Goal: Complete application form

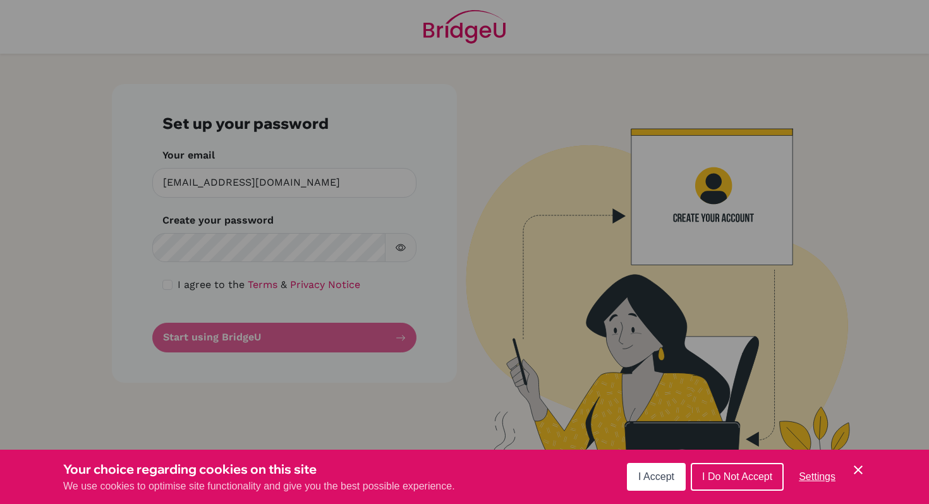
click at [858, 475] on icon "Cookie Control Close Icon" at bounding box center [858, 470] width 15 height 15
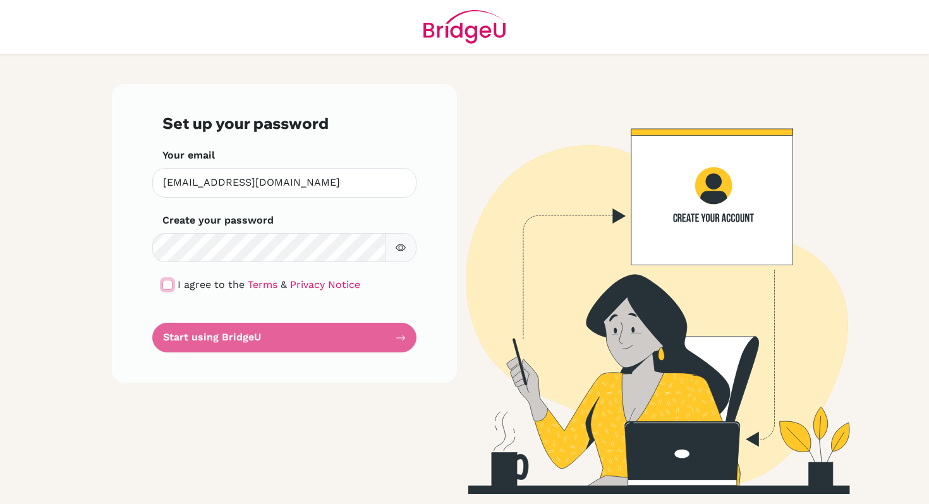
click at [168, 286] on input "checkbox" at bounding box center [167, 285] width 10 height 10
checkbox input "true"
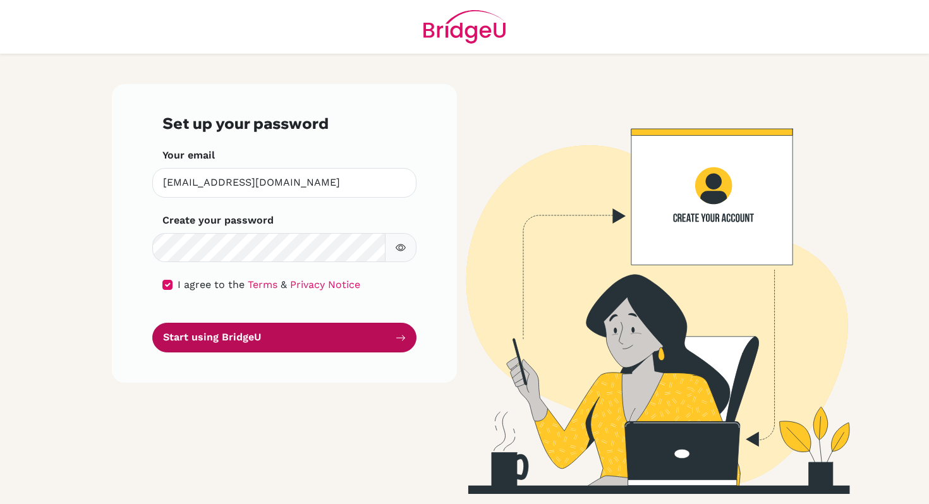
click at [228, 337] on button "Start using BridgeU" at bounding box center [284, 338] width 264 height 30
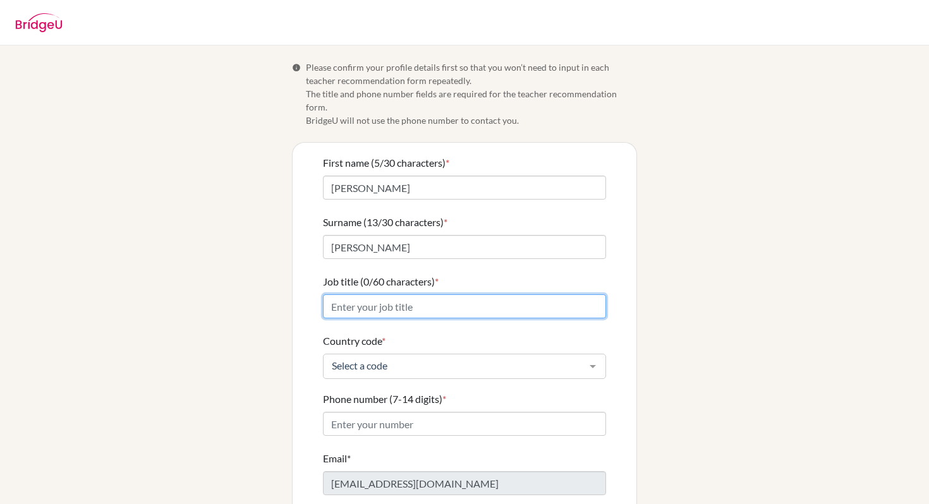
click at [423, 295] on input "Job title (0/60 characters) *" at bounding box center [464, 307] width 283 height 24
click at [410, 295] on input "Math teacher/Ap coordinator/" at bounding box center [464, 307] width 283 height 24
click at [475, 295] on input "Math teacher/AP coordinator/" at bounding box center [464, 307] width 283 height 24
click at [414, 295] on input "Math teacher/AP coordinator/Online Coordinator" at bounding box center [464, 307] width 283 height 24
type input "Math teacher/AP Coordinator/Online Coordinator"
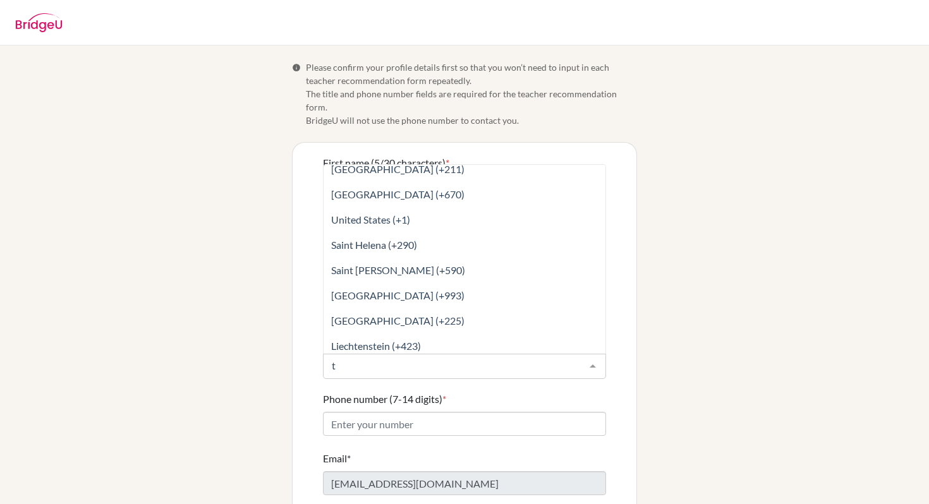
scroll to position [1328, 0]
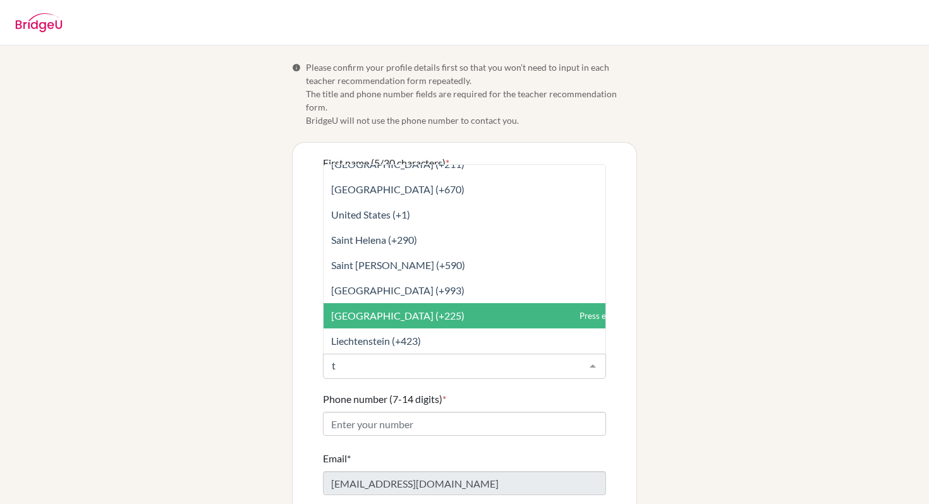
type input "tr"
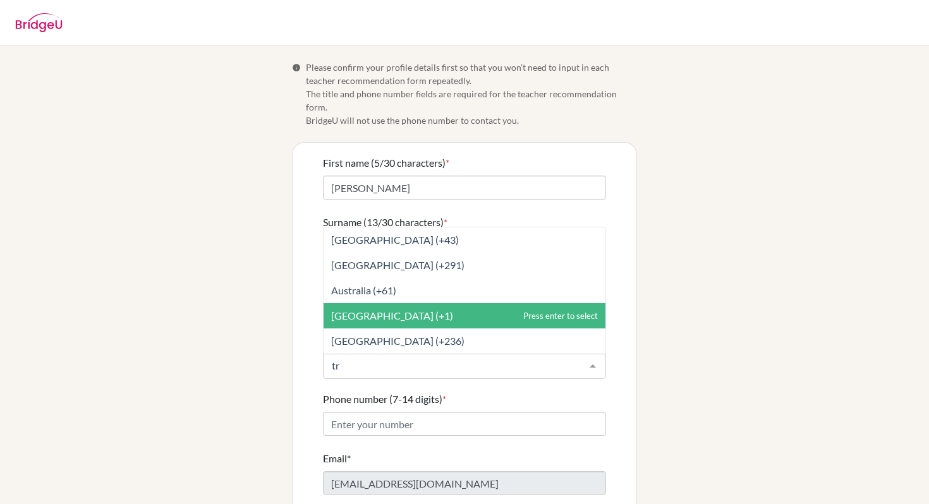
scroll to position [0, 0]
click at [425, 310] on span "Trinidad and Tobago (+1)" at bounding box center [392, 316] width 122 height 12
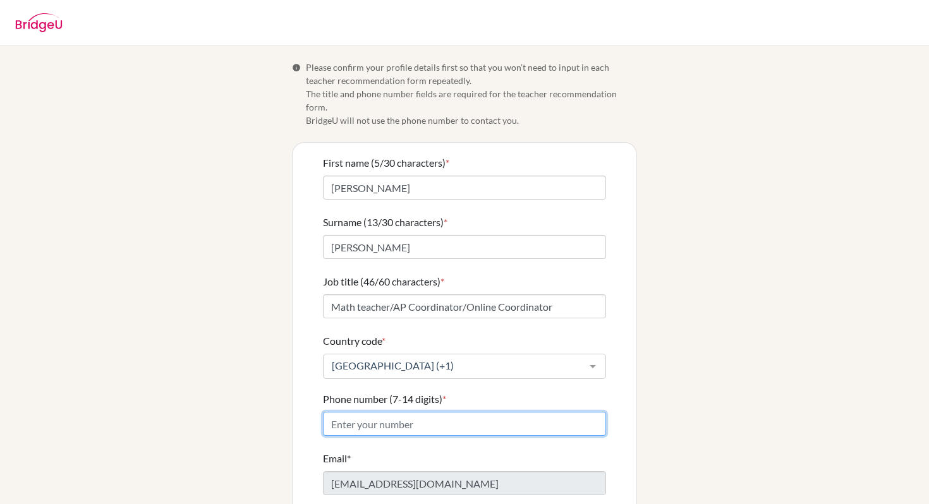
click at [434, 414] on input "Phone number (7-14 digits) *" at bounding box center [464, 424] width 283 height 24
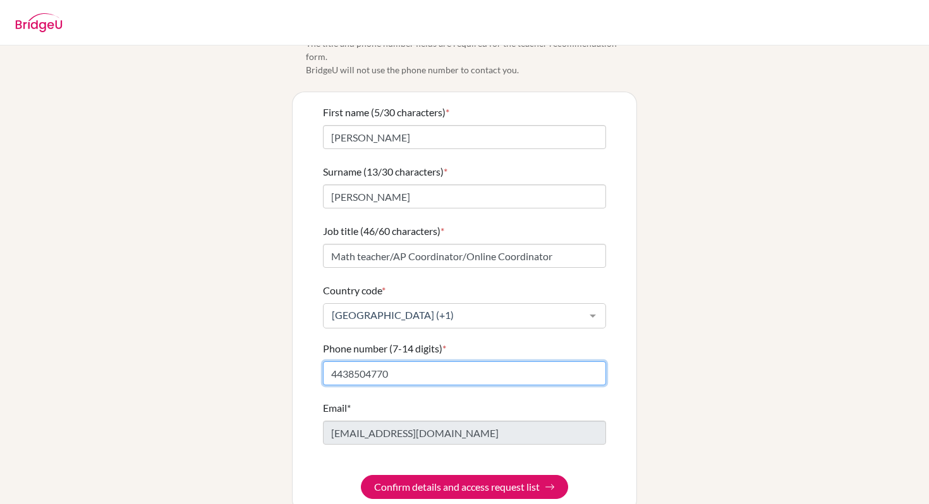
scroll to position [61, 0]
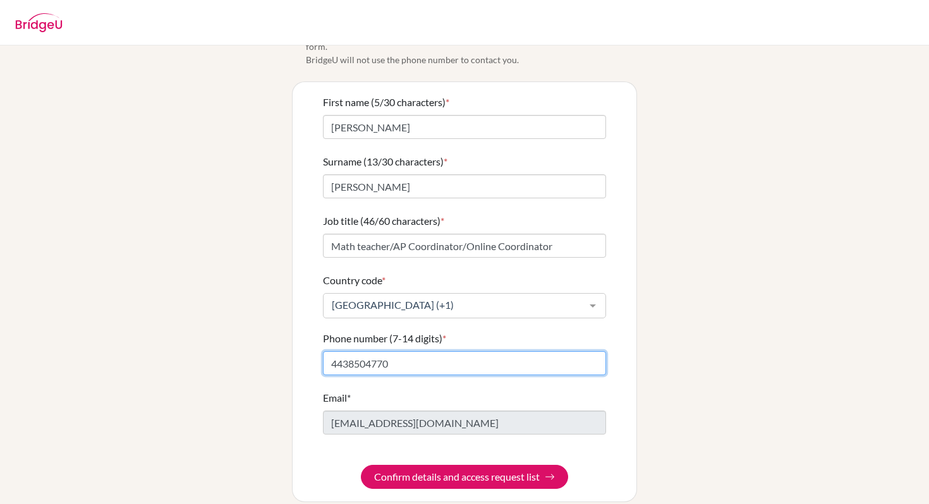
drag, startPoint x: 396, startPoint y: 352, endPoint x: 332, endPoint y: 355, distance: 63.9
click at [332, 355] on input "4438504770" at bounding box center [464, 363] width 283 height 24
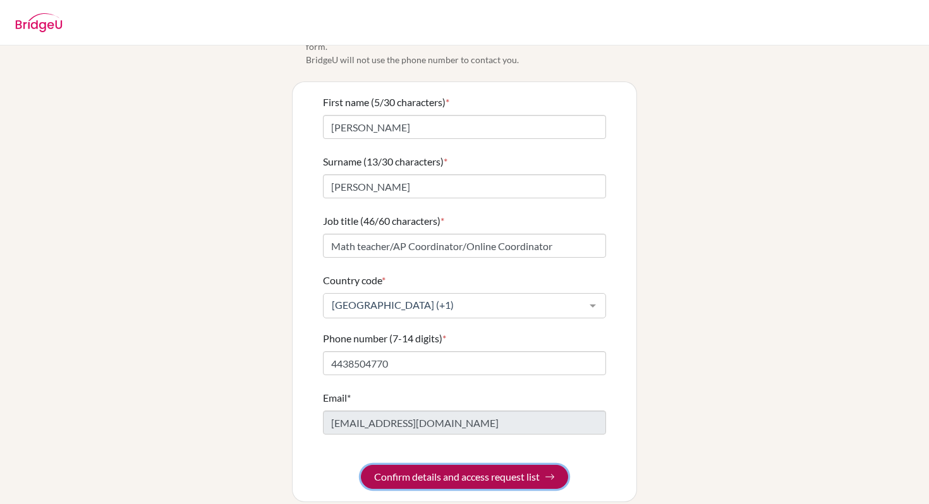
click at [460, 465] on button "Confirm details and access request list" at bounding box center [464, 477] width 207 height 24
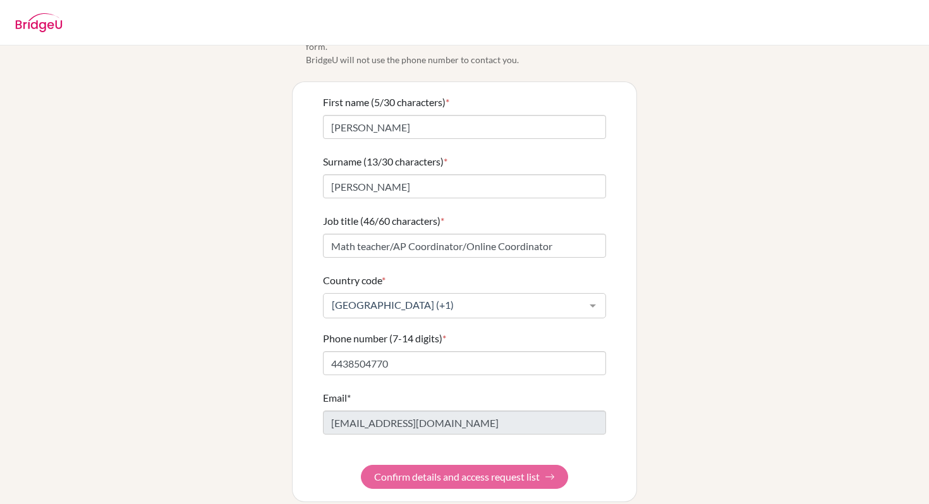
click at [554, 464] on form "First name (5/30 characters) * Kelly Surname (13/30 characters) * Johnson-Penco…" at bounding box center [464, 292] width 283 height 394
click at [331, 351] on input "4438504770" at bounding box center [464, 363] width 283 height 24
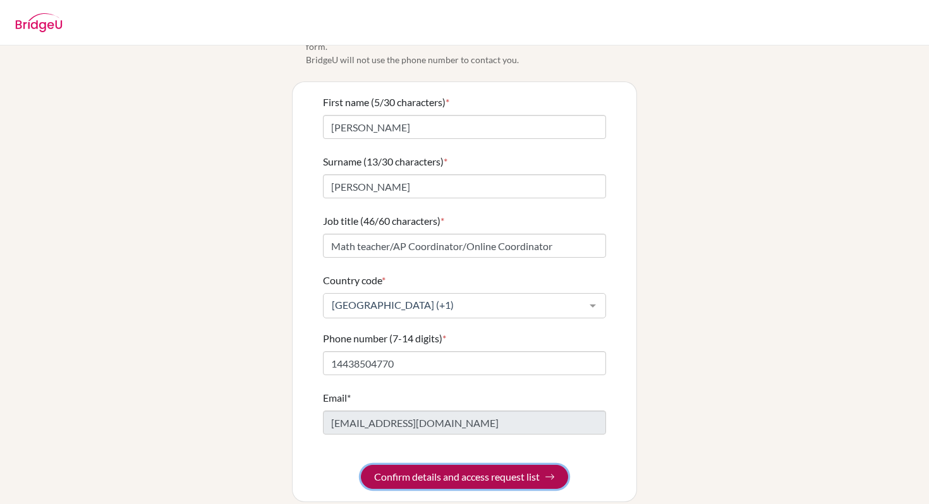
click at [415, 465] on button "Confirm details and access request list" at bounding box center [464, 477] width 207 height 24
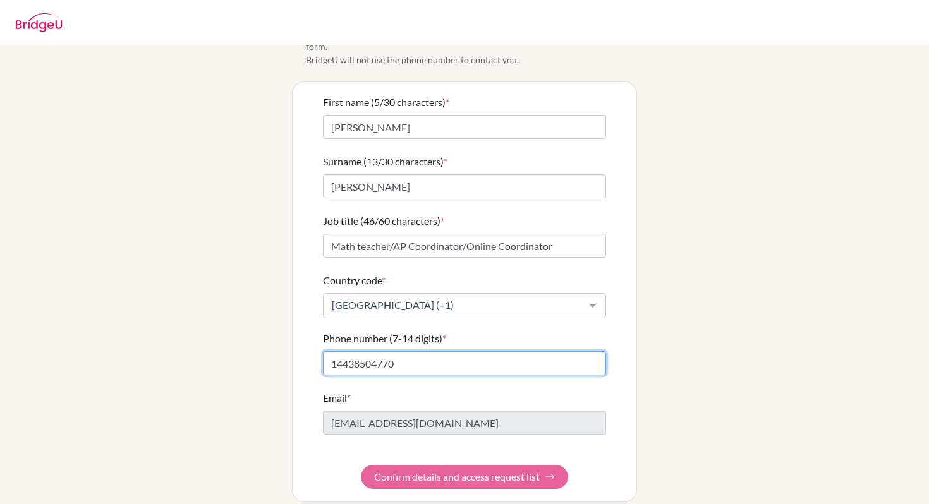
click at [355, 352] on input "14438504770" at bounding box center [464, 363] width 283 height 24
click at [411, 351] on input "14438504770" at bounding box center [464, 363] width 283 height 24
type input "1"
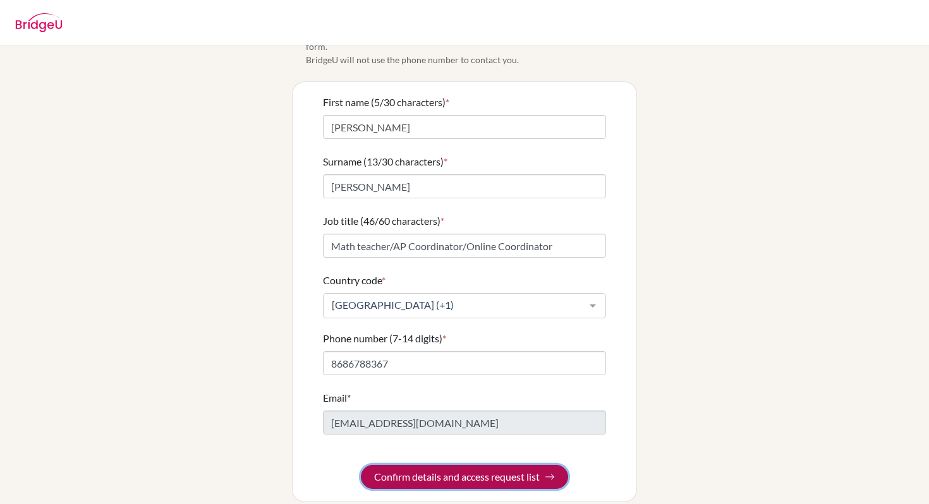
click at [438, 470] on button "Confirm details and access request list" at bounding box center [464, 477] width 207 height 24
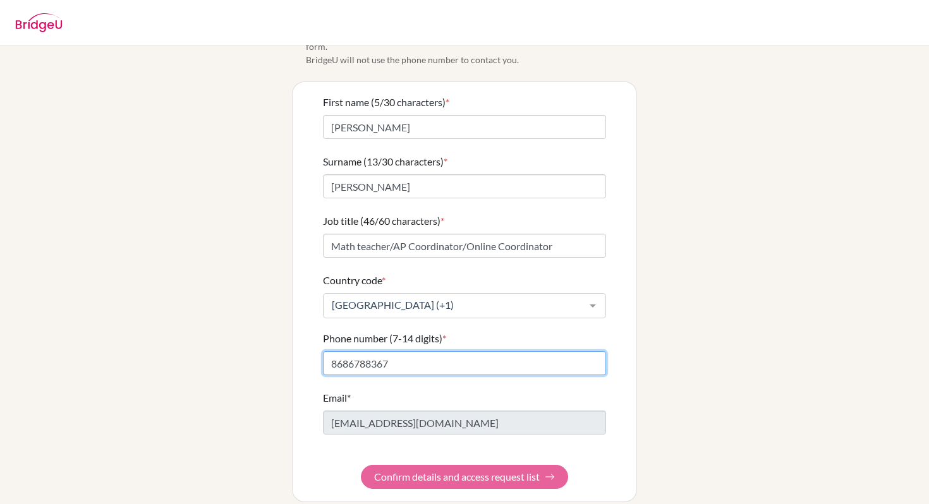
click at [348, 353] on input "8686788367" at bounding box center [464, 363] width 283 height 24
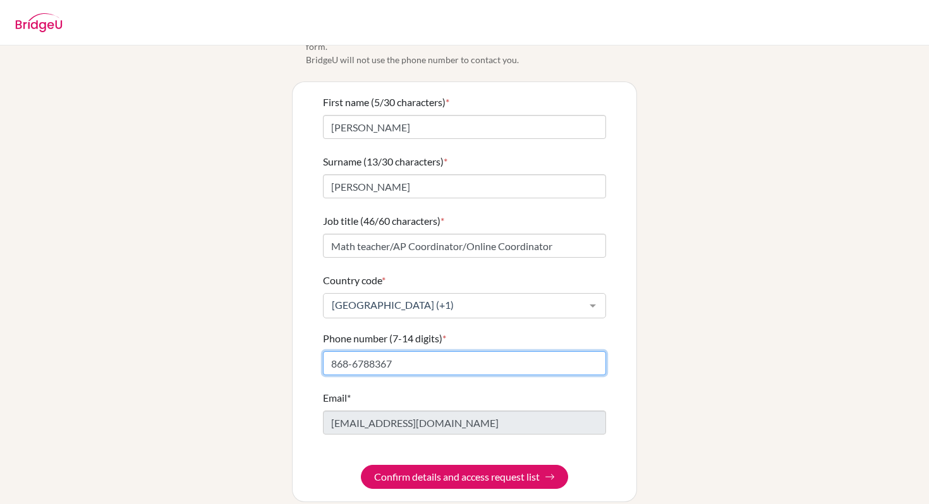
click at [369, 351] on input "868-6788367" at bounding box center [464, 363] width 283 height 24
type input "868-678-8367"
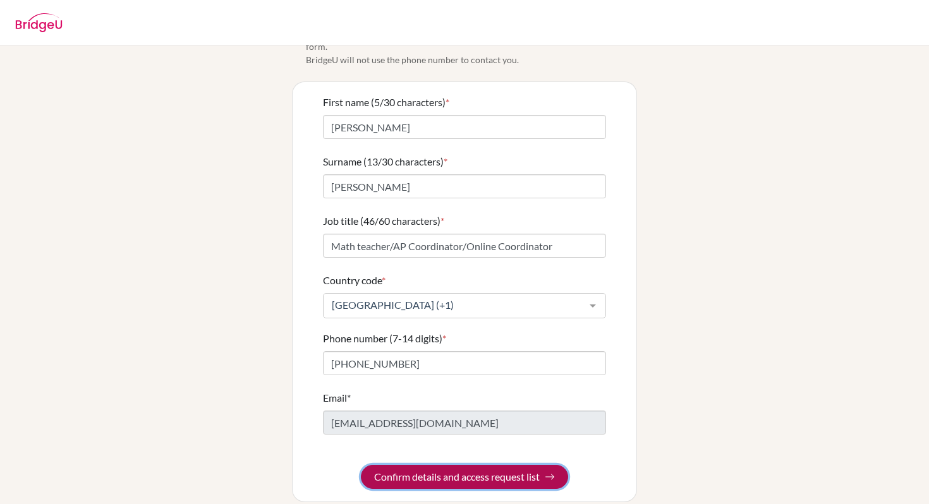
click at [427, 466] on button "Confirm details and access request list" at bounding box center [464, 477] width 207 height 24
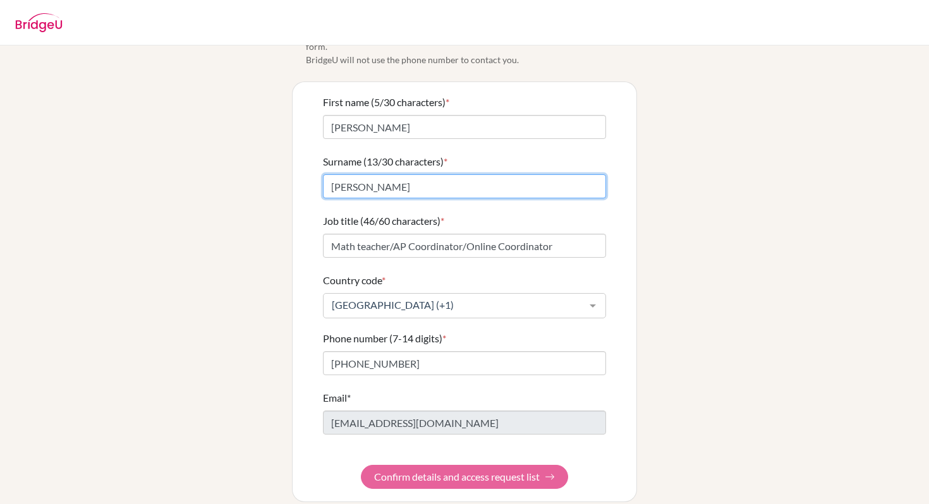
click at [372, 174] on input "Johnson-Penco" at bounding box center [464, 186] width 283 height 24
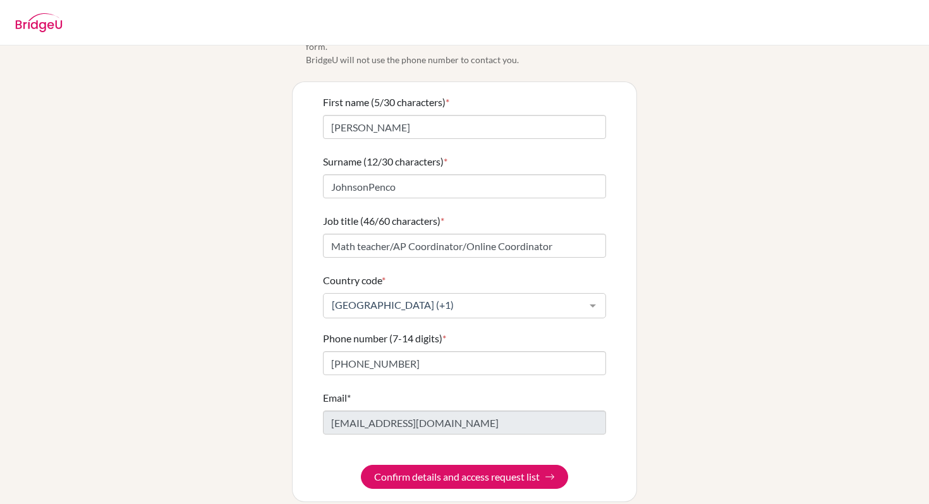
click at [387, 157] on div "Surname (12/30 characters) * JohnsonPenco" at bounding box center [464, 176] width 283 height 44
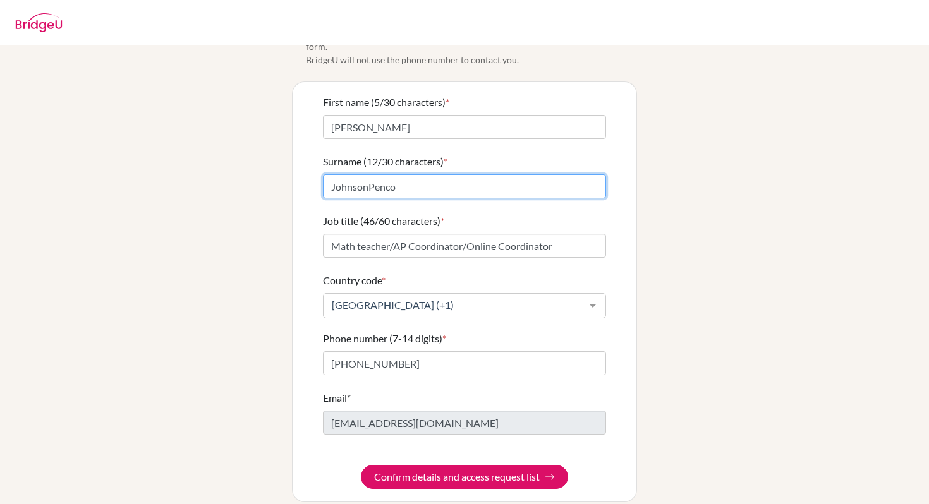
click at [369, 174] on input "JohnsonPenco" at bounding box center [464, 186] width 283 height 24
type input "Johnson Penco"
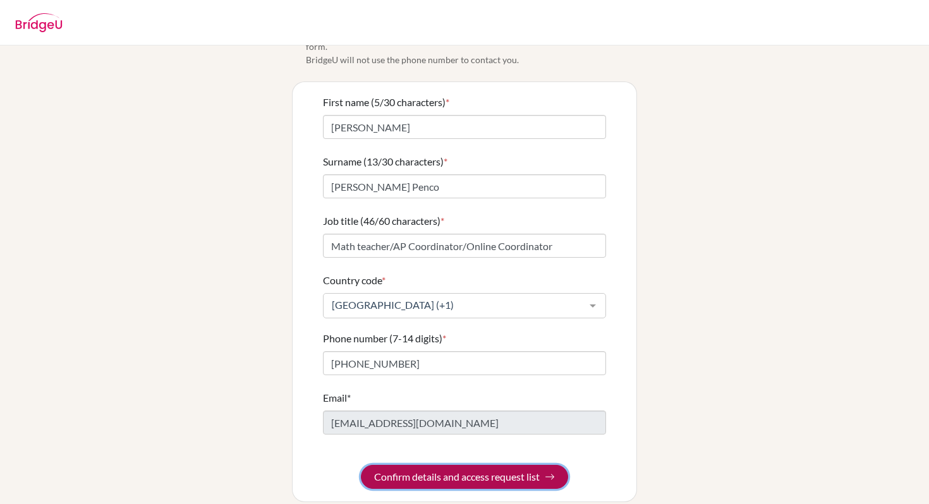
click at [424, 465] on button "Confirm details and access request list" at bounding box center [464, 477] width 207 height 24
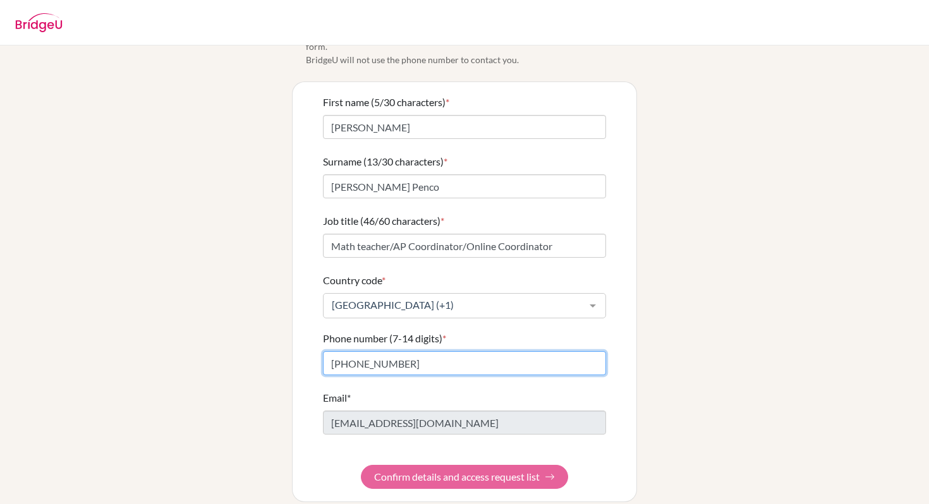
click at [374, 352] on input "868-678-8367" at bounding box center [464, 363] width 283 height 24
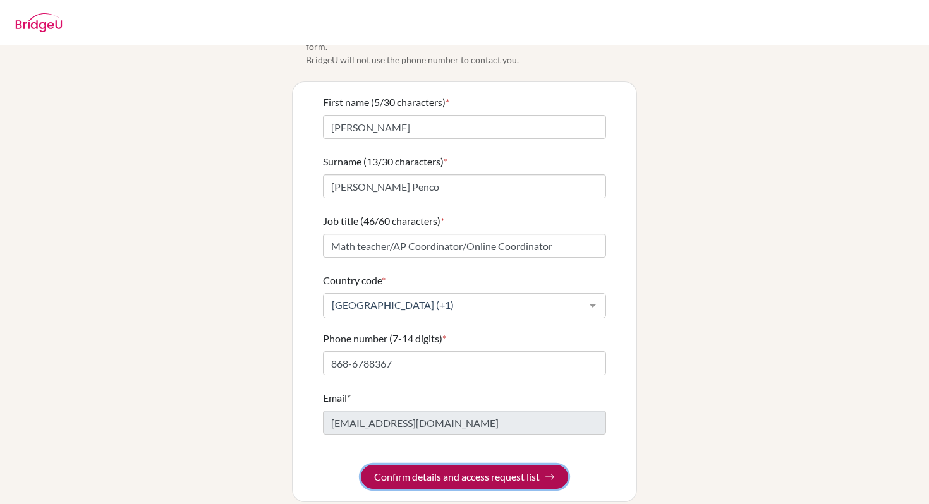
click at [419, 465] on button "Confirm details and access request list" at bounding box center [464, 477] width 207 height 24
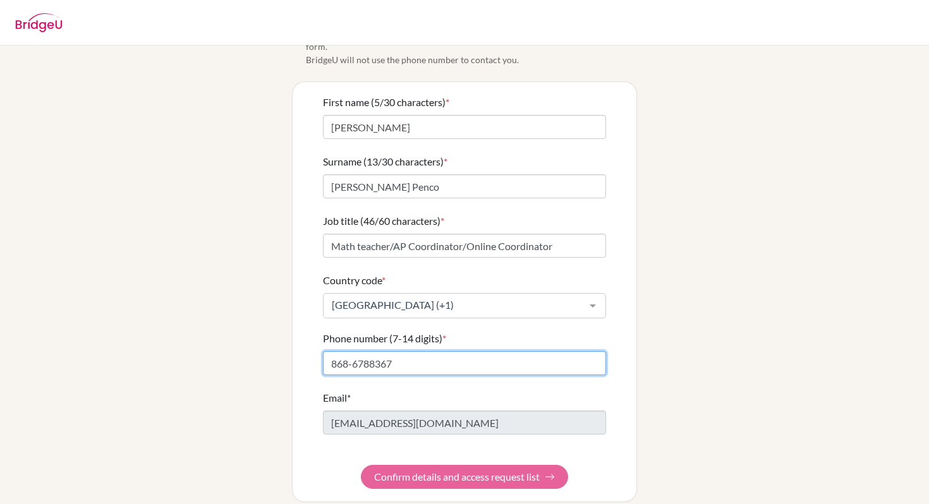
click at [351, 353] on input "868-6788367" at bounding box center [464, 363] width 283 height 24
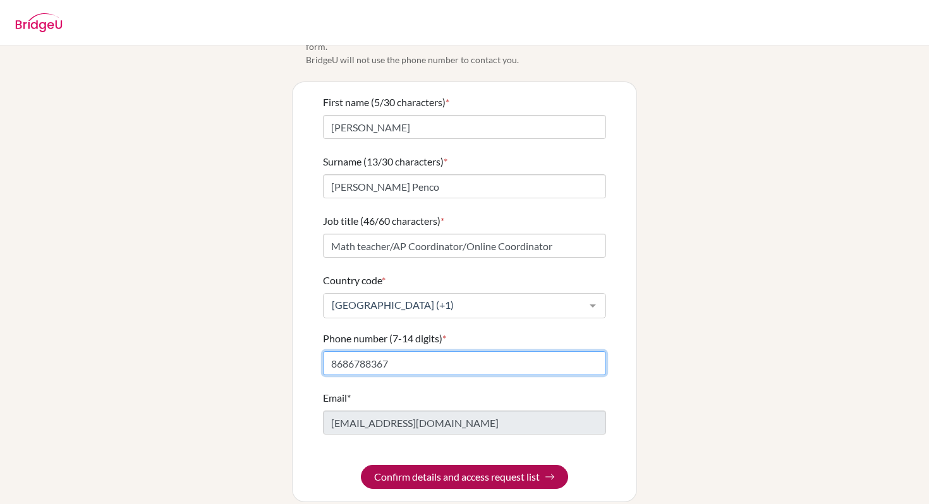
type input "8686788367"
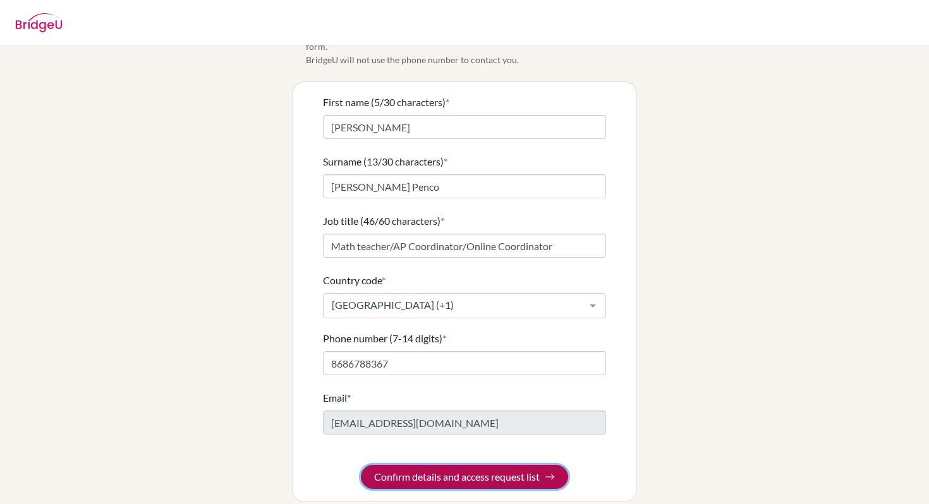
click at [419, 465] on button "Confirm details and access request list" at bounding box center [464, 477] width 207 height 24
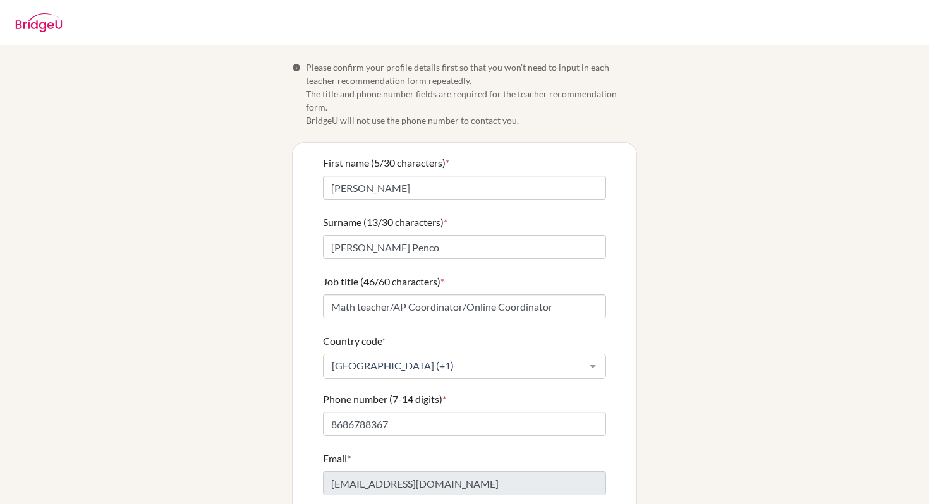
scroll to position [32, 0]
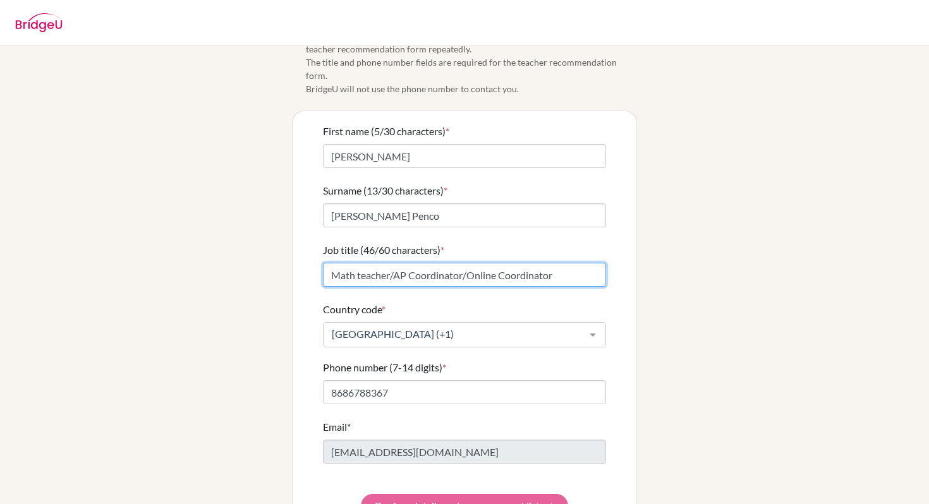
click at [395, 265] on input "Math teacher/AP Coordinator/Online Coordinator" at bounding box center [464, 275] width 283 height 24
type input "Math teacher AP Coordinator/Online Coordinator"
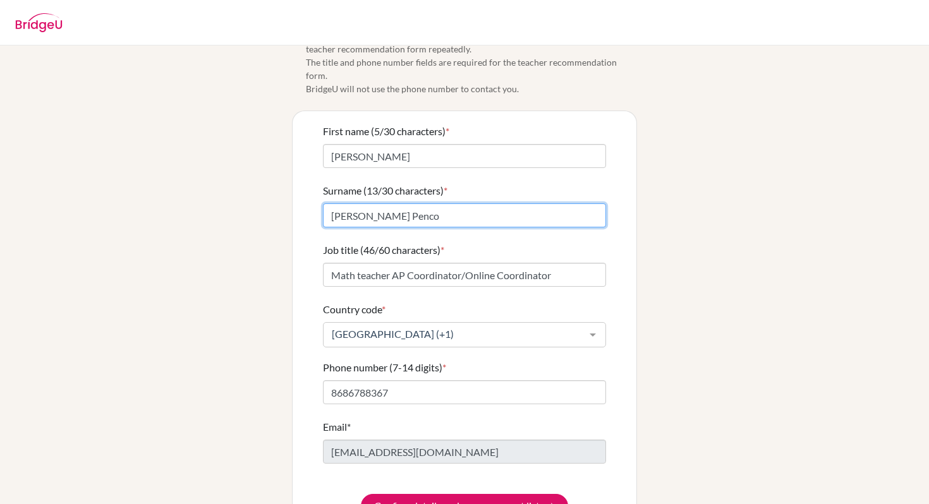
click at [372, 204] on input "Johnson Penco" at bounding box center [464, 216] width 283 height 24
type input "Johnson-Penco"
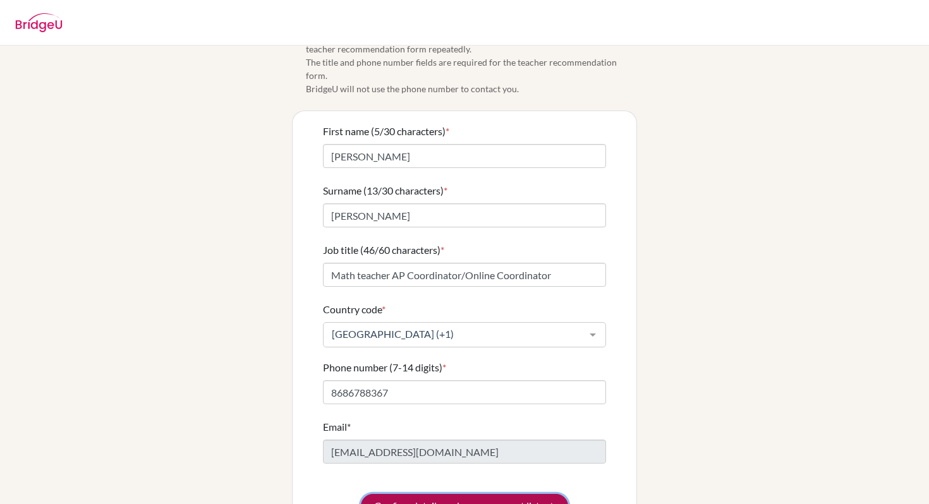
click at [407, 494] on button "Confirm details and access request list" at bounding box center [464, 506] width 207 height 24
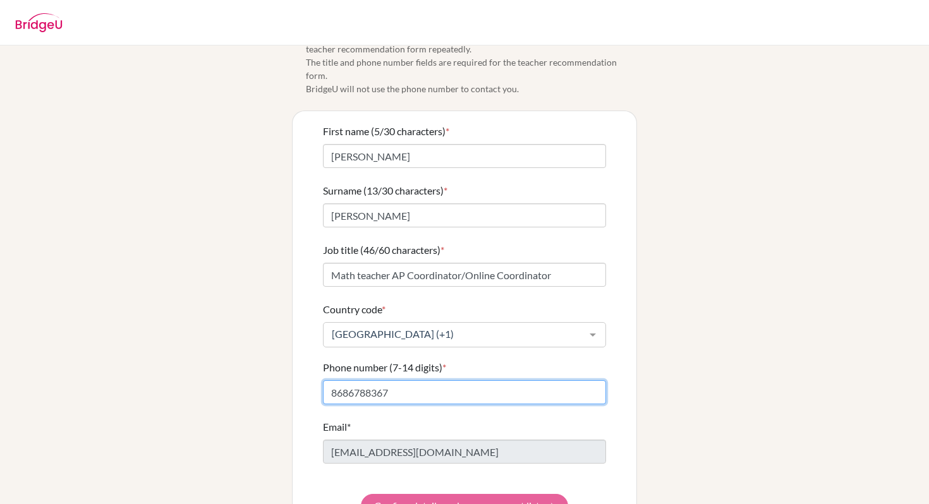
click at [349, 381] on input "8686788367" at bounding box center [464, 393] width 283 height 24
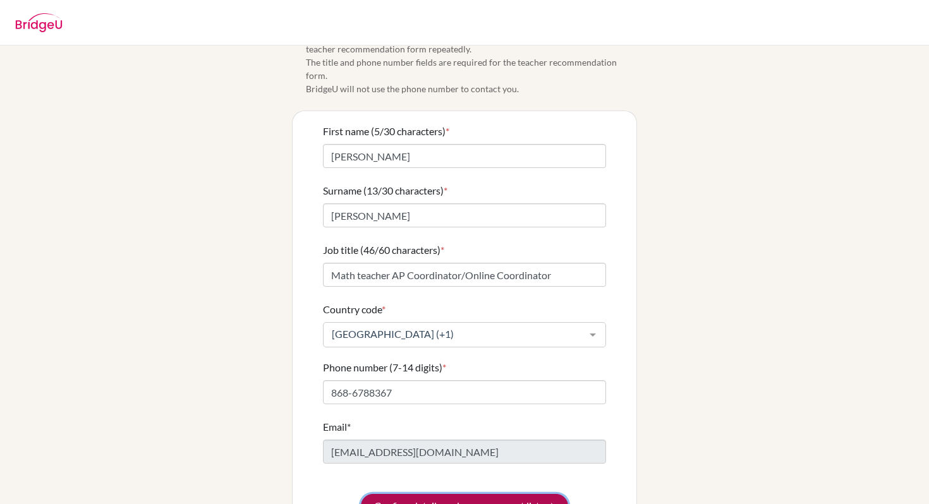
click at [442, 496] on button "Confirm details and access request list" at bounding box center [464, 506] width 207 height 24
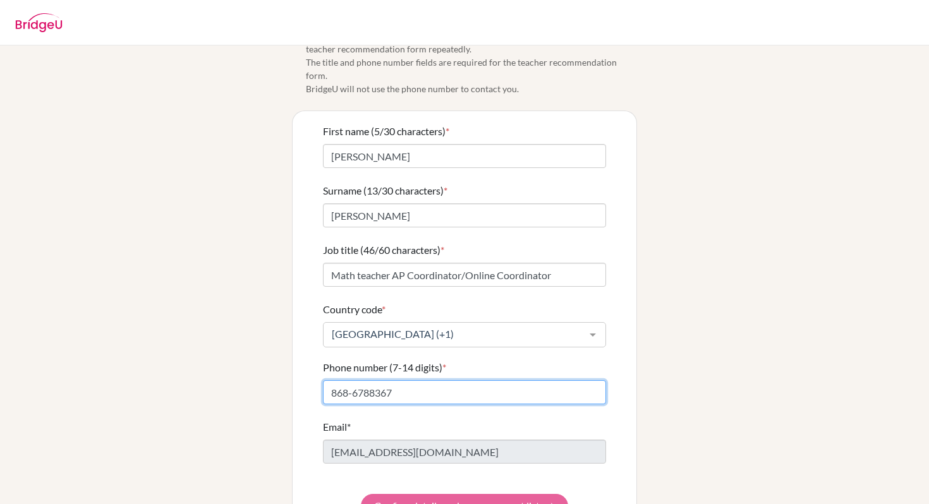
click at [369, 381] on input "868-6788367" at bounding box center [464, 393] width 283 height 24
type input "868-678-8367"
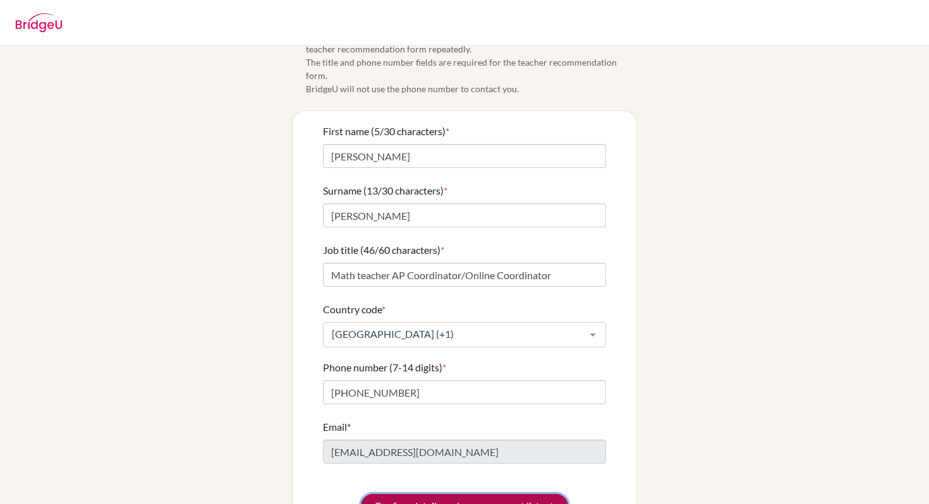
click at [413, 494] on button "Confirm details and access request list" at bounding box center [464, 506] width 207 height 24
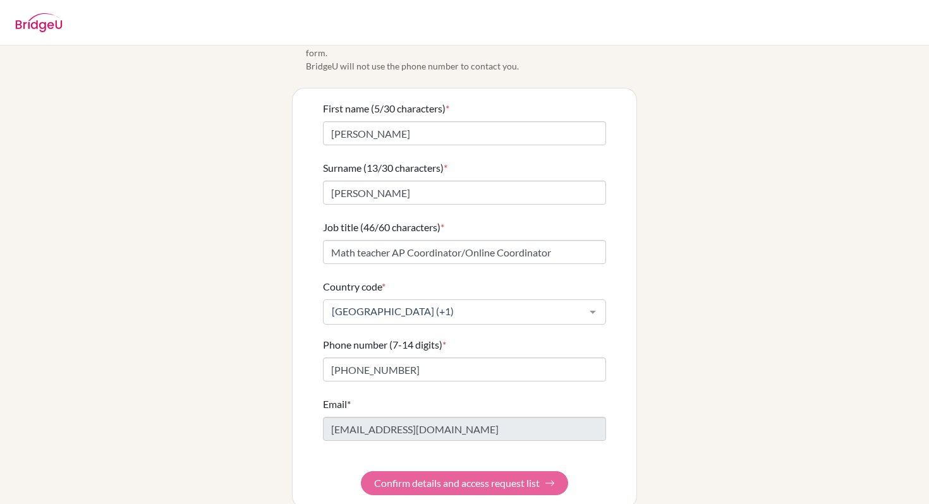
scroll to position [61, 0]
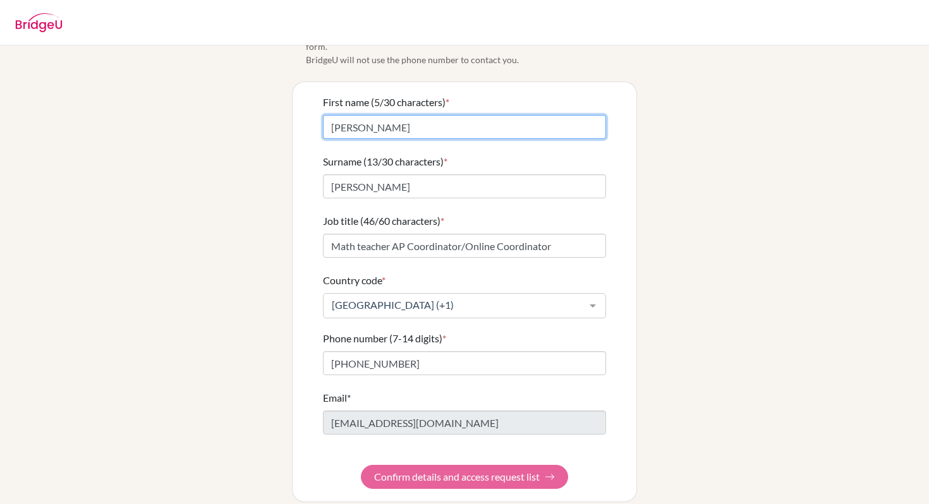
click at [437, 115] on input "[PERSON_NAME]" at bounding box center [464, 127] width 283 height 24
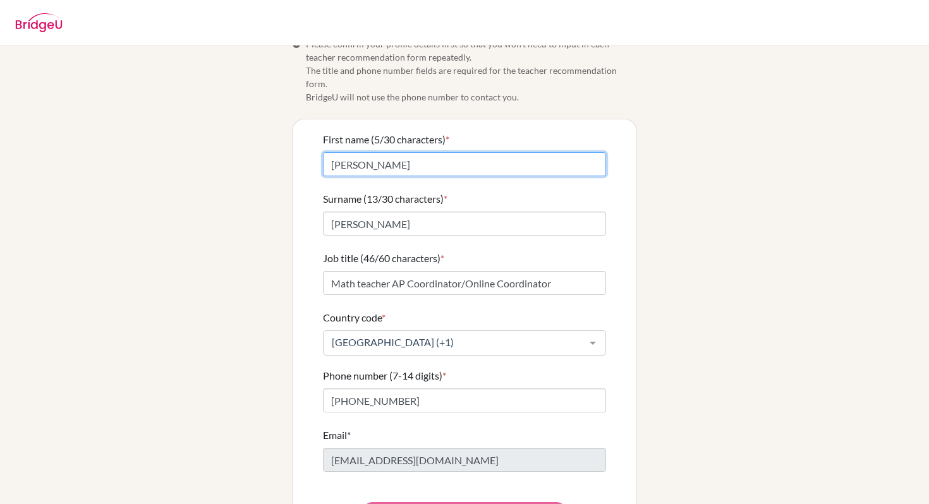
scroll to position [0, 0]
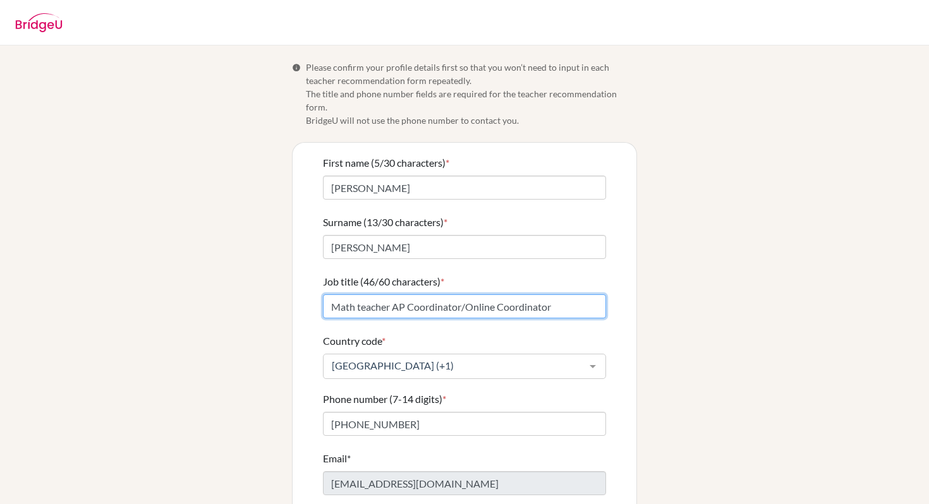
click at [469, 295] on input "Math teacher AP Coordinator/Online Coordinator" at bounding box center [464, 307] width 283 height 24
click at [469, 295] on input "Math teacher AP CoordinatorOnline Coordinator" at bounding box center [464, 307] width 283 height 24
click at [465, 295] on input "Math teacher AP CoordinatorOnline Coordinator" at bounding box center [464, 307] width 283 height 24
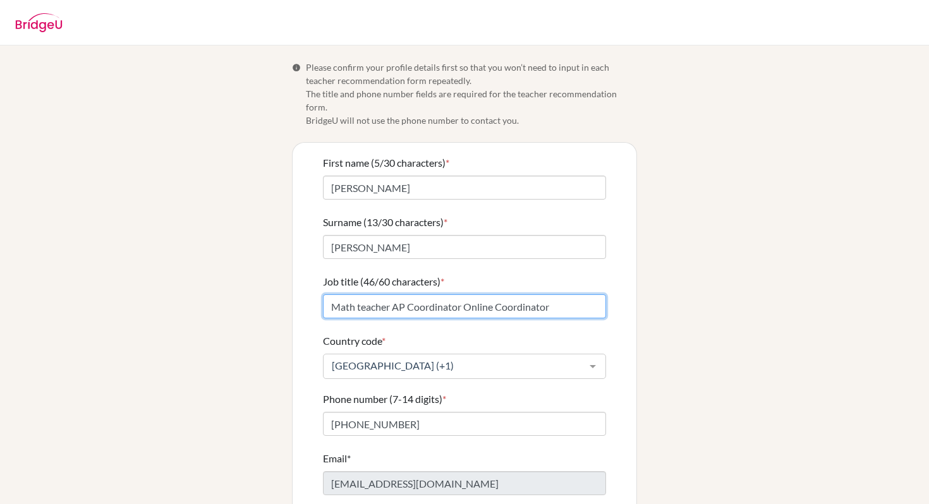
scroll to position [61, 0]
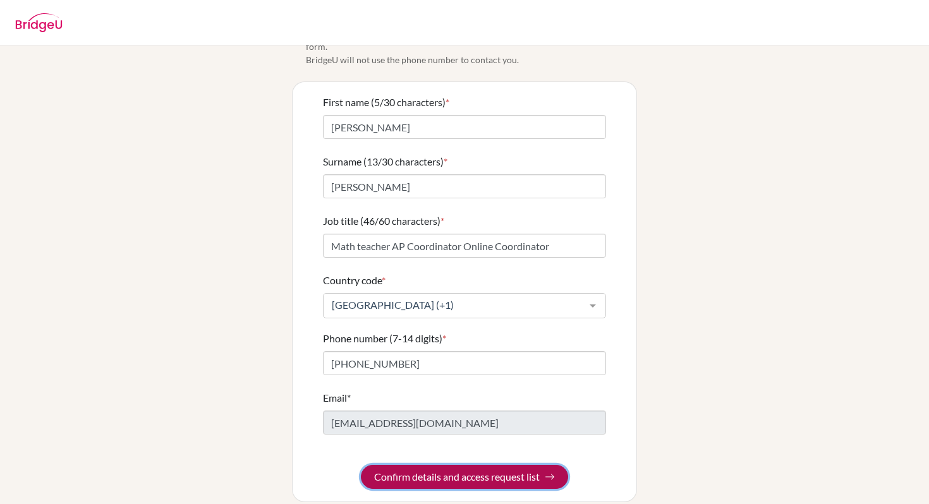
click at [395, 465] on button "Confirm details and access request list" at bounding box center [464, 477] width 207 height 24
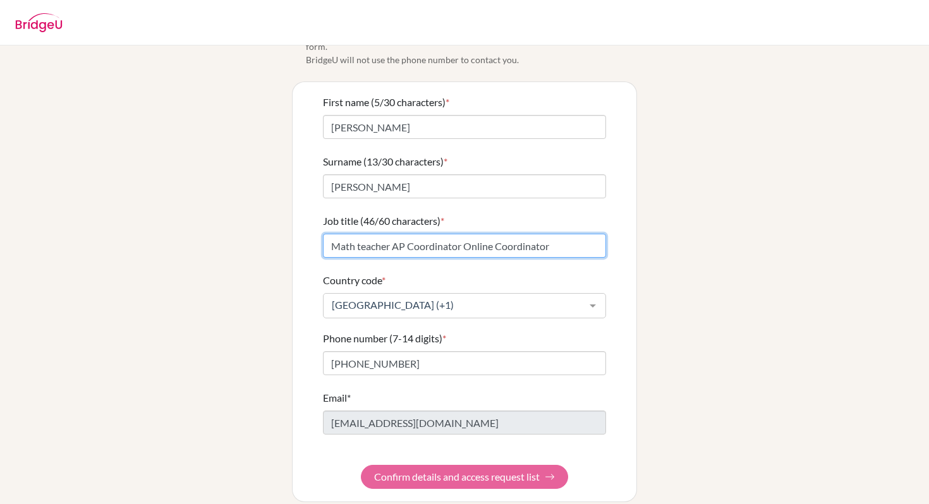
click at [392, 234] on input "Math teacher AP Coordinator Online Coordinator" at bounding box center [464, 246] width 283 height 24
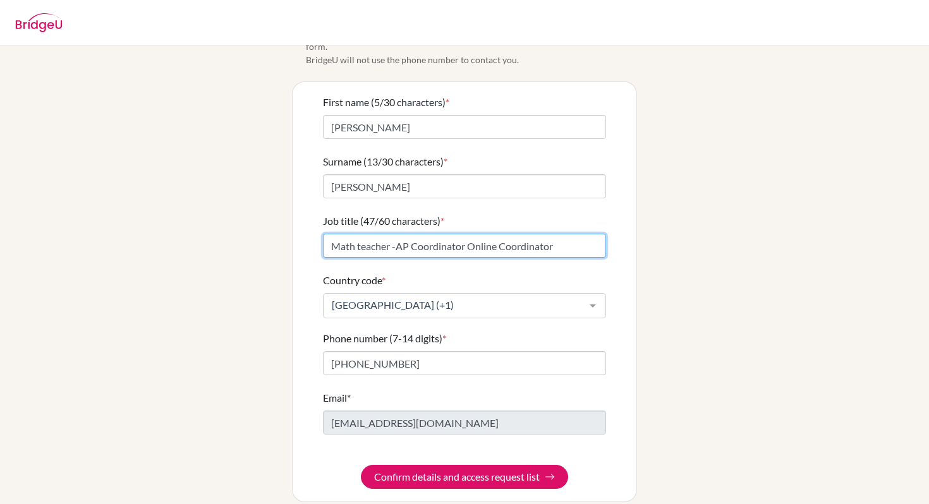
click at [468, 234] on input "Math teacher -AP Coordinator Online Coordinator" at bounding box center [464, 246] width 283 height 24
type input "Math teacher -AP Coordinator -Online Coordinator"
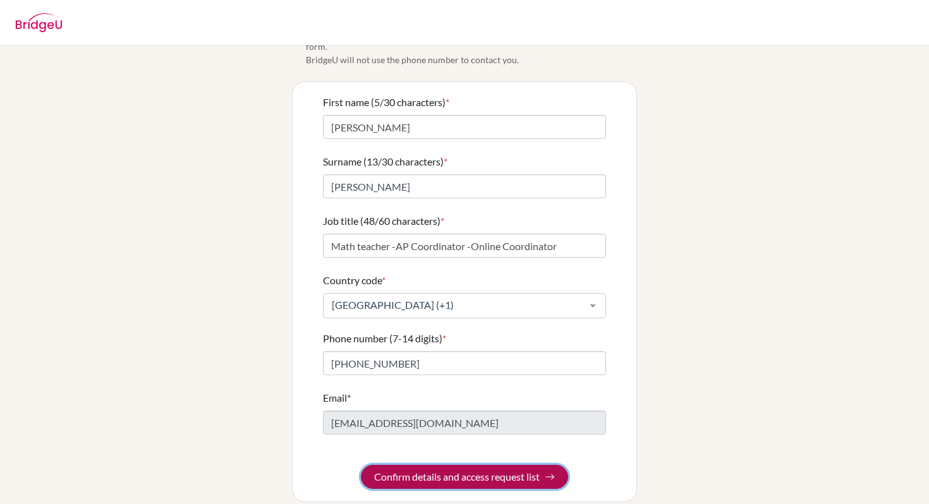
click at [437, 465] on button "Confirm details and access request list" at bounding box center [464, 477] width 207 height 24
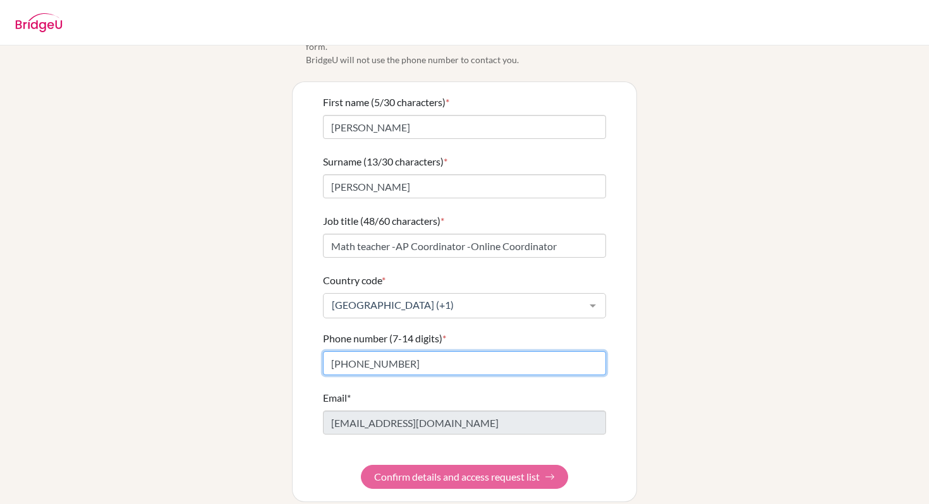
click at [375, 351] on input "868-678-8367" at bounding box center [464, 363] width 283 height 24
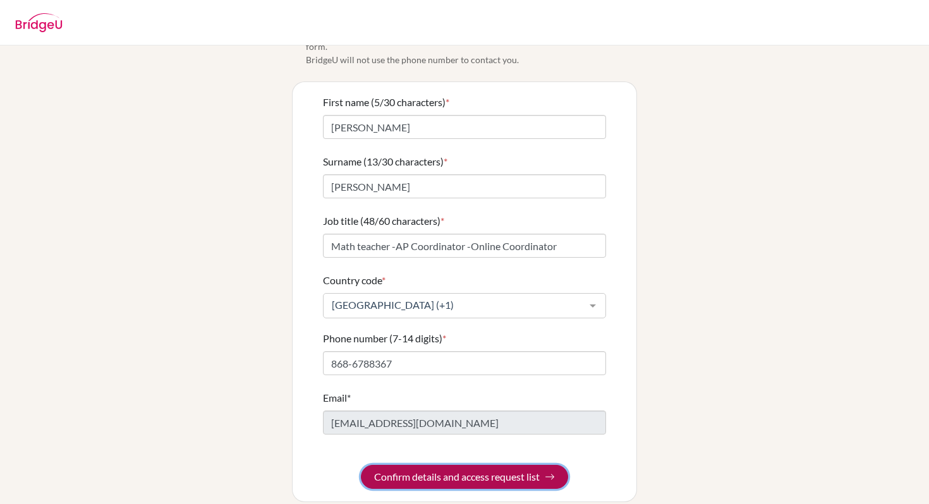
click at [398, 465] on button "Confirm details and access request list" at bounding box center [464, 477] width 207 height 24
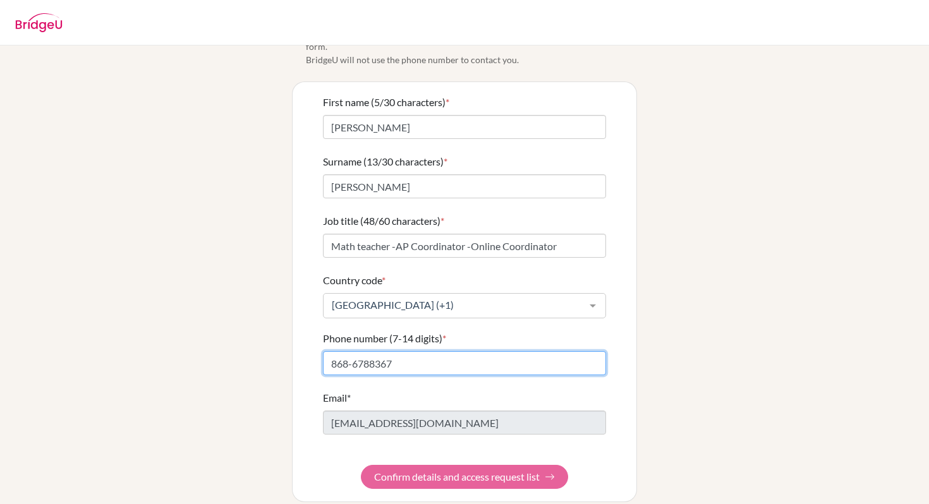
click at [354, 351] on input "868-6788367" at bounding box center [464, 363] width 283 height 24
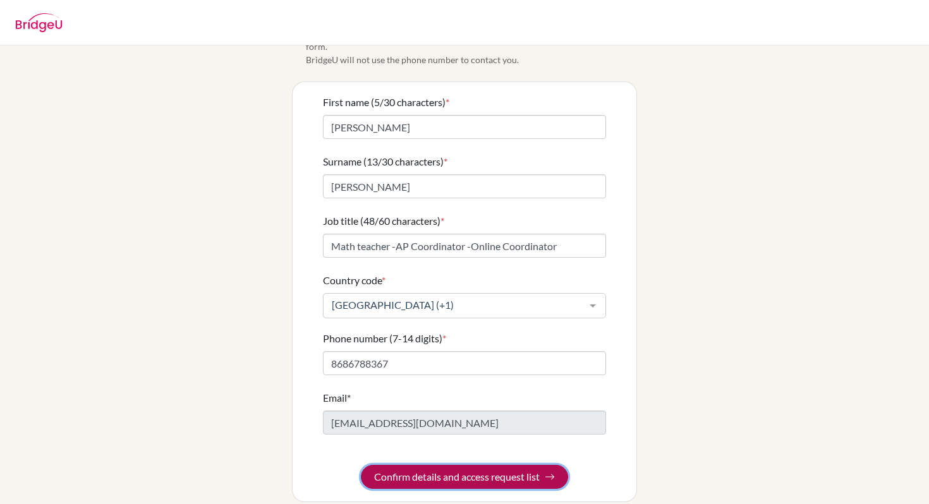
click at [415, 465] on button "Confirm details and access request list" at bounding box center [464, 477] width 207 height 24
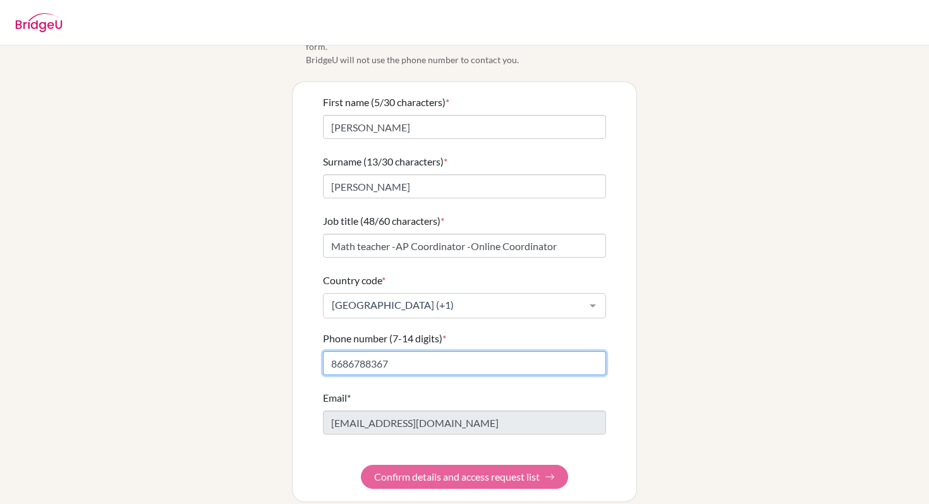
click at [333, 352] on input "8686788367" at bounding box center [464, 363] width 283 height 24
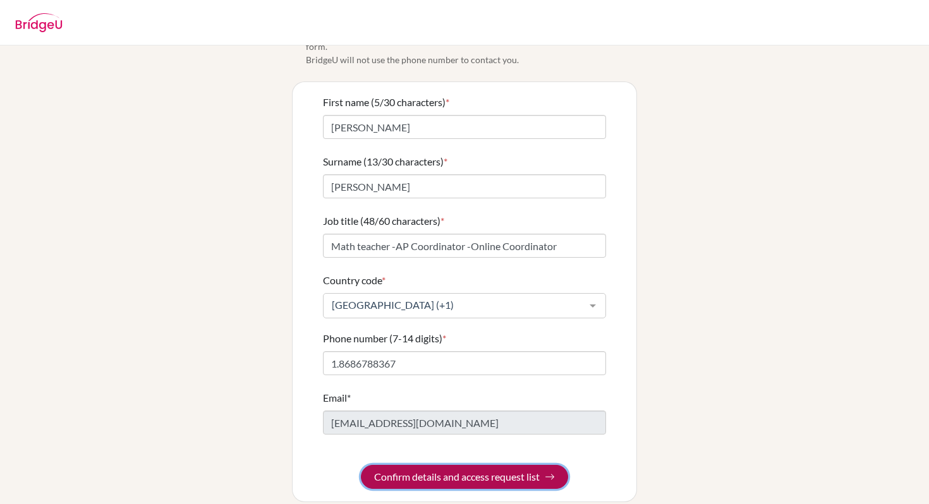
click at [411, 466] on button "Confirm details and access request list" at bounding box center [464, 477] width 207 height 24
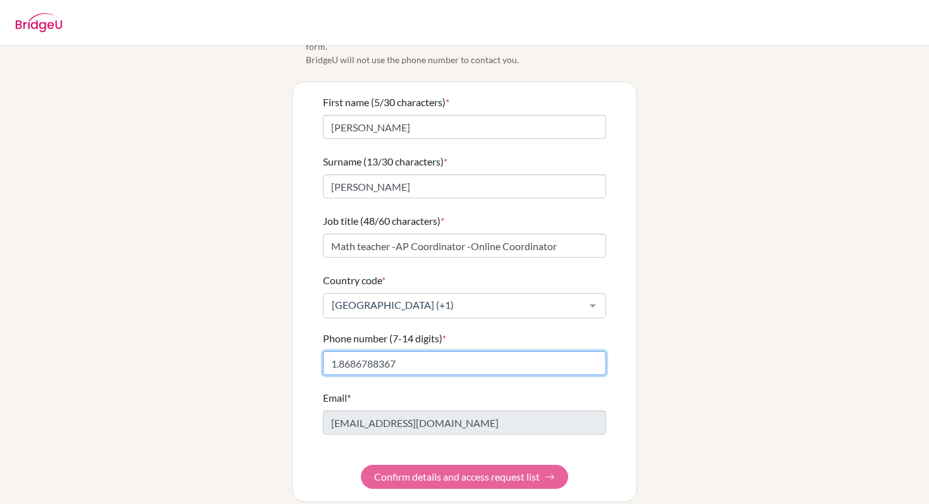
click at [358, 351] on input "1.8686788367" at bounding box center [464, 363] width 283 height 24
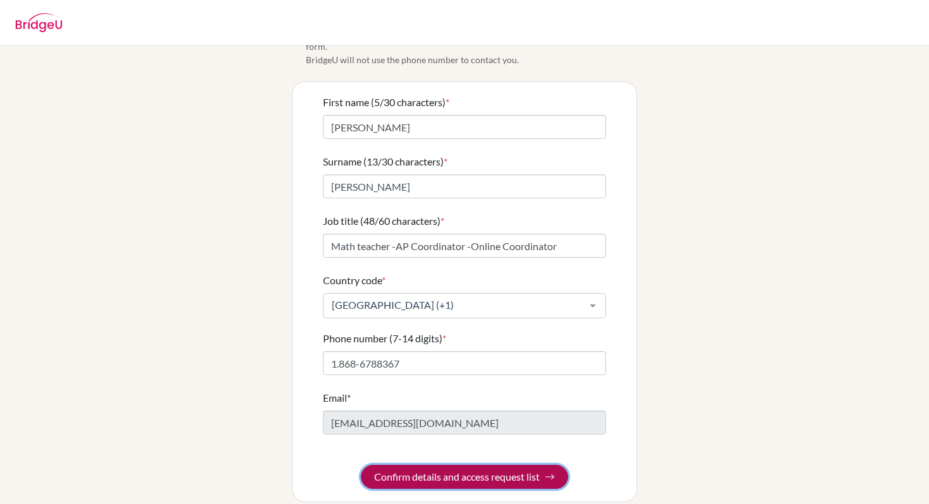
click at [394, 465] on button "Confirm details and access request list" at bounding box center [464, 477] width 207 height 24
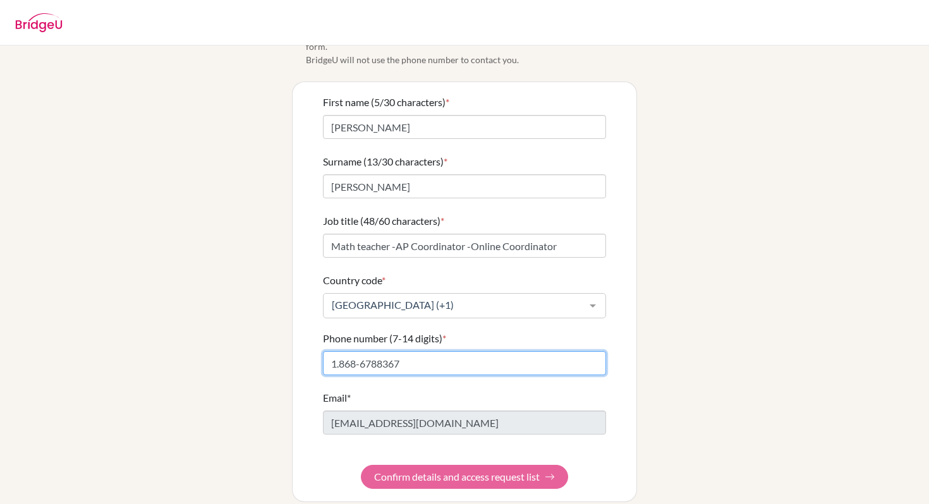
click at [378, 351] on input "1.868-6788367" at bounding box center [464, 363] width 283 height 24
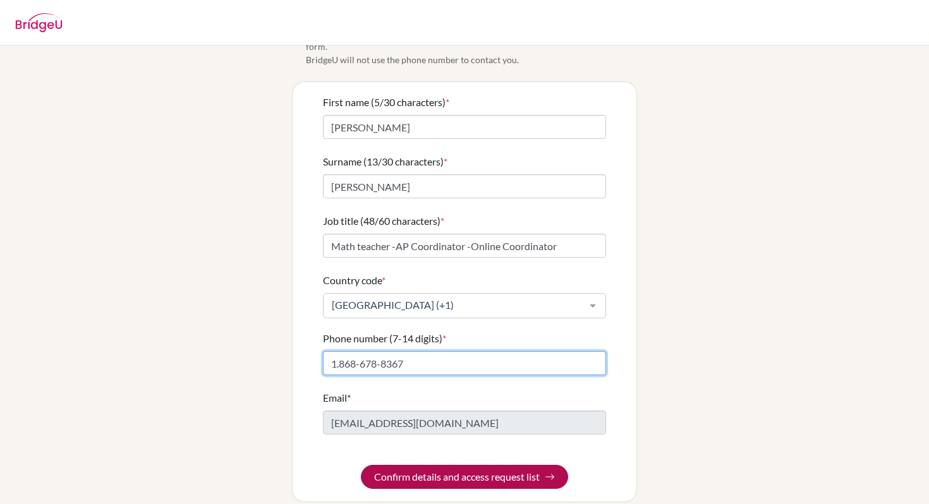
type input "1.868-678-8367"
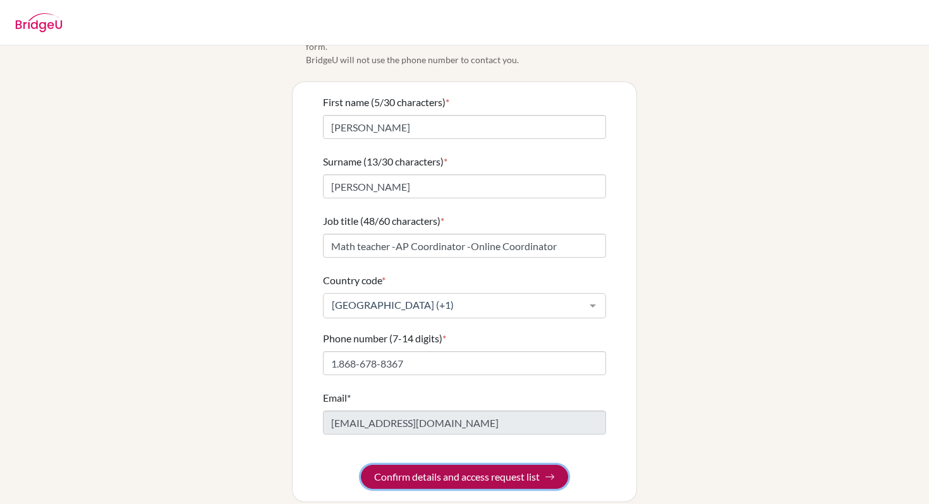
click at [389, 470] on button "Confirm details and access request list" at bounding box center [464, 477] width 207 height 24
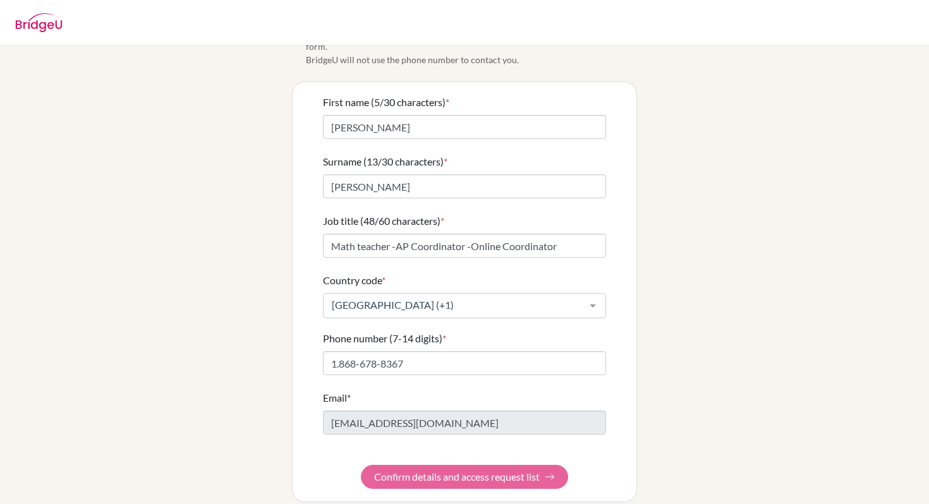
click at [387, 437] on form "First name (5/30 characters) * Kelly Surname (13/30 characters) * Johnson-Penco…" at bounding box center [464, 292] width 283 height 394
click at [560, 235] on input "Math teacher -AP Coordinator -Online Coordinator" at bounding box center [464, 246] width 283 height 24
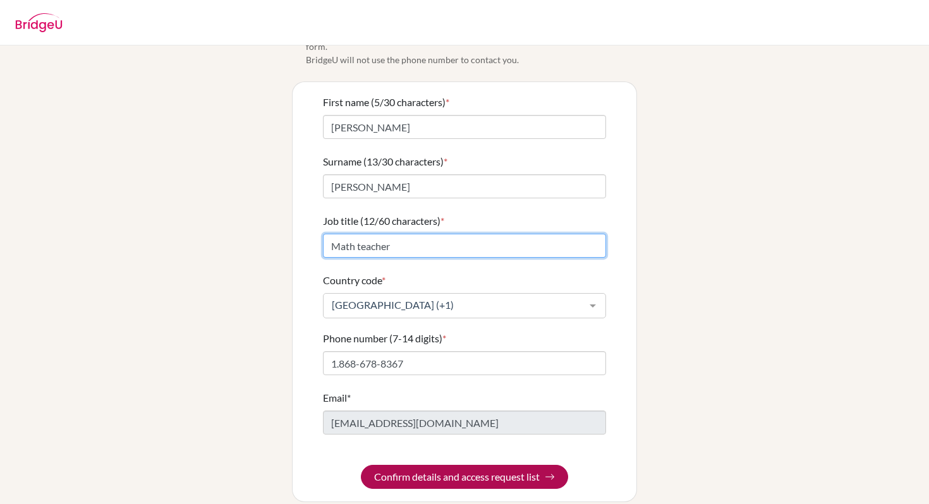
type input "Math teacher"
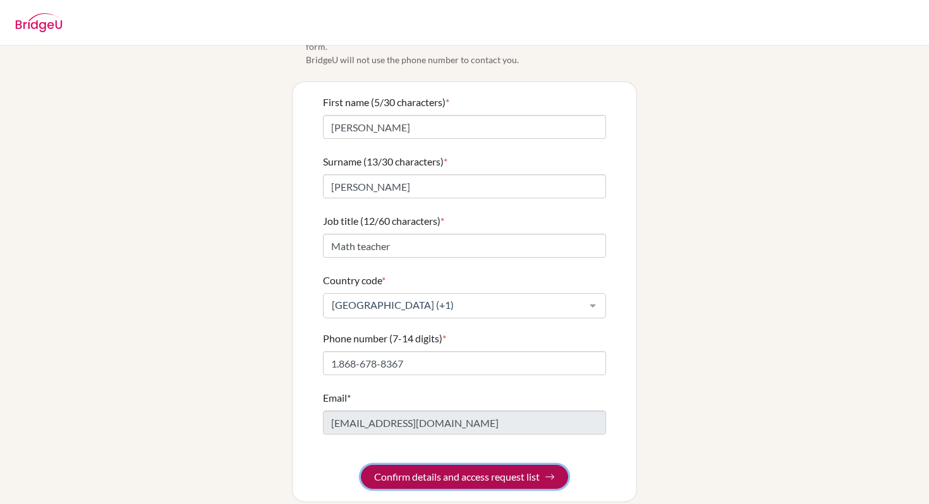
click at [491, 469] on button "Confirm details and access request list" at bounding box center [464, 477] width 207 height 24
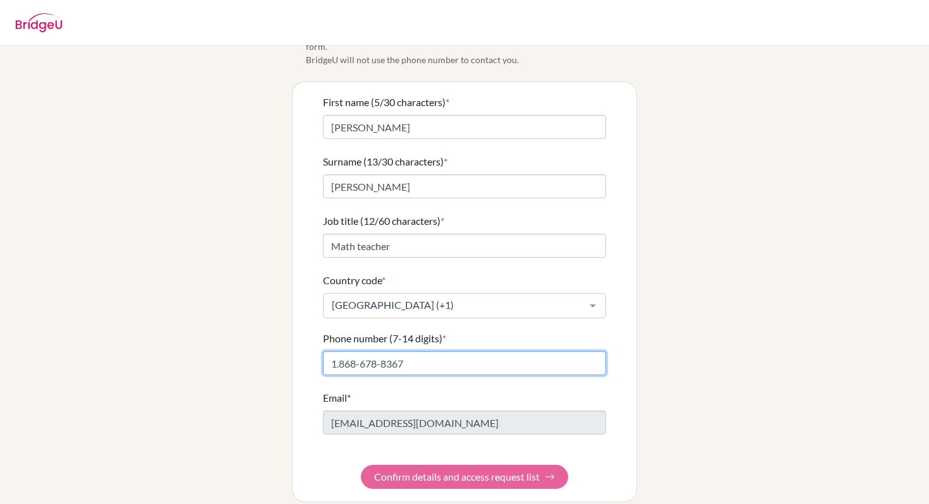
click at [385, 351] on input "1.868-678-8367" at bounding box center [464, 363] width 283 height 24
click at [383, 351] on input "1.868-678-8367" at bounding box center [464, 363] width 283 height 24
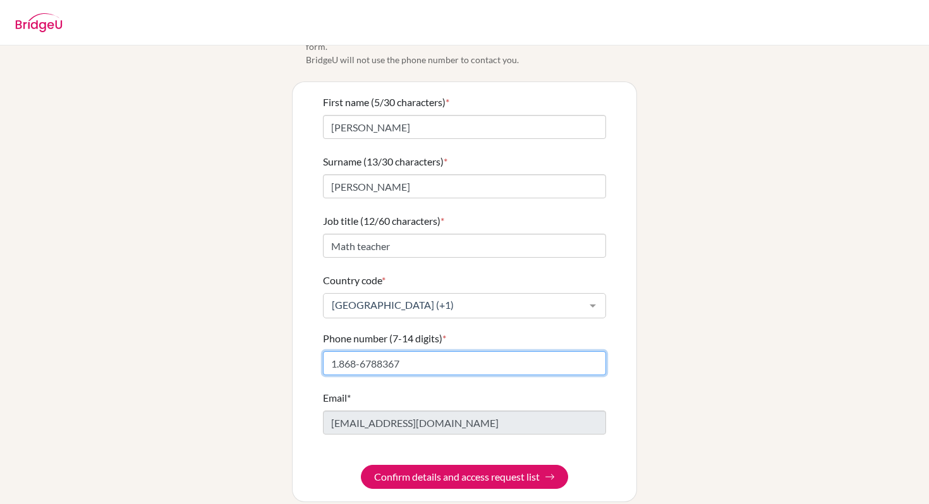
click at [362, 351] on input "1.868-6788367" at bounding box center [464, 363] width 283 height 24
click at [339, 351] on input "1.8686788367" at bounding box center [464, 363] width 283 height 24
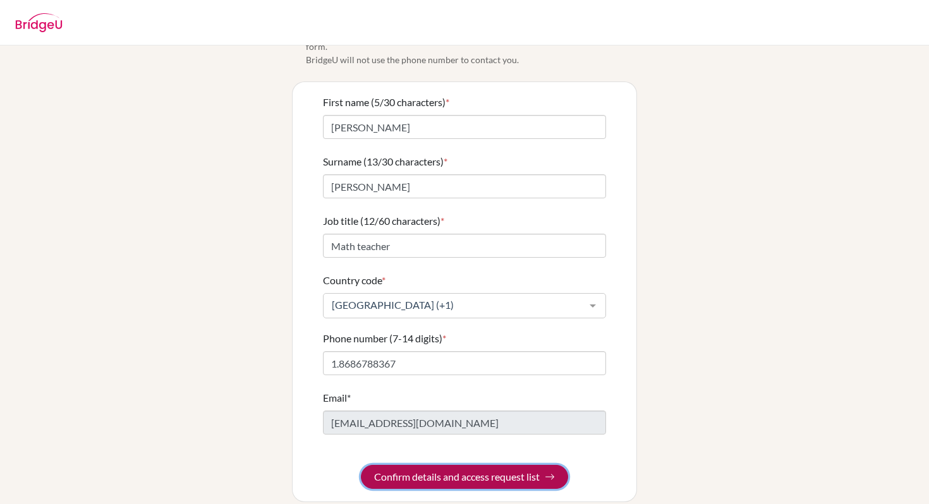
click at [413, 465] on button "Confirm details and access request list" at bounding box center [464, 477] width 207 height 24
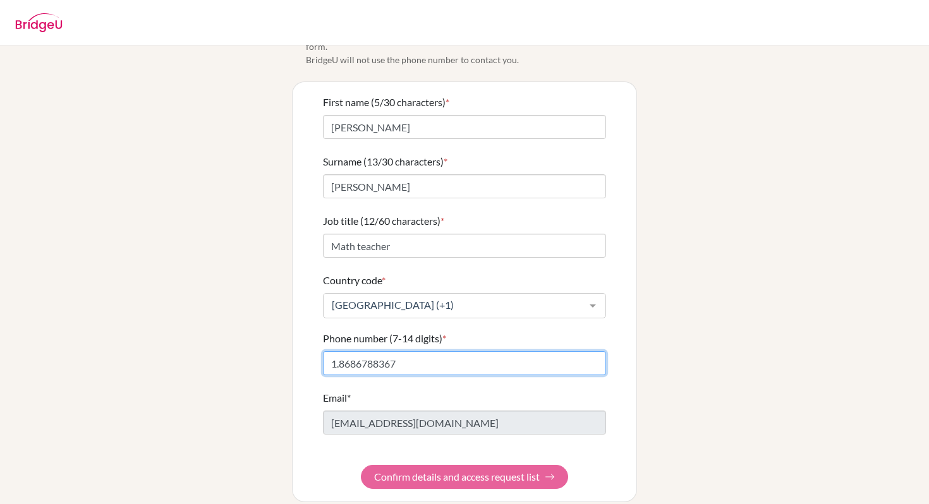
click at [338, 351] on input "1.8686788367" at bounding box center [464, 363] width 283 height 24
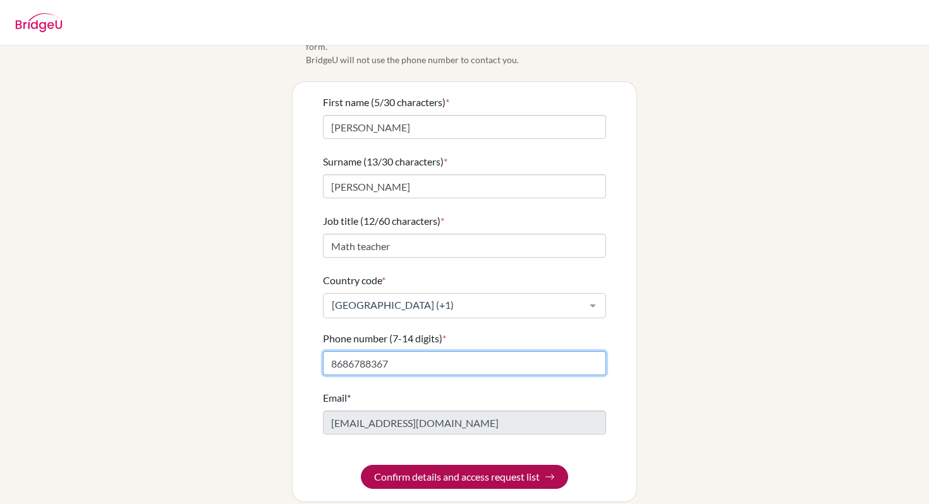
type input "8686788367"
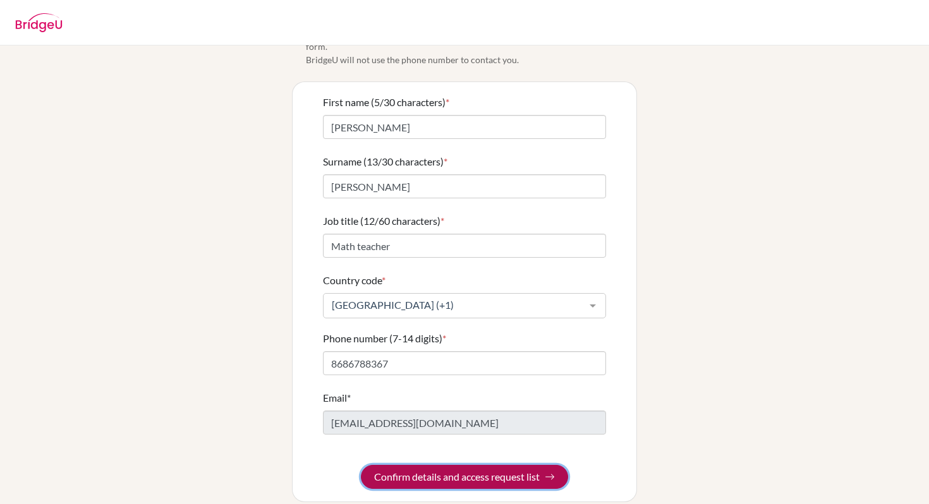
click at [385, 465] on button "Confirm details and access request list" at bounding box center [464, 477] width 207 height 24
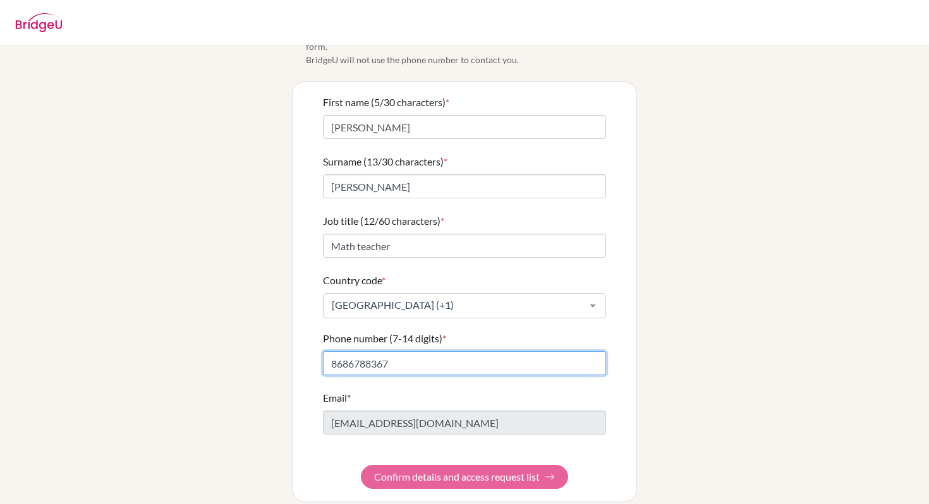
click at [436, 351] on input "8686788367" at bounding box center [464, 363] width 283 height 24
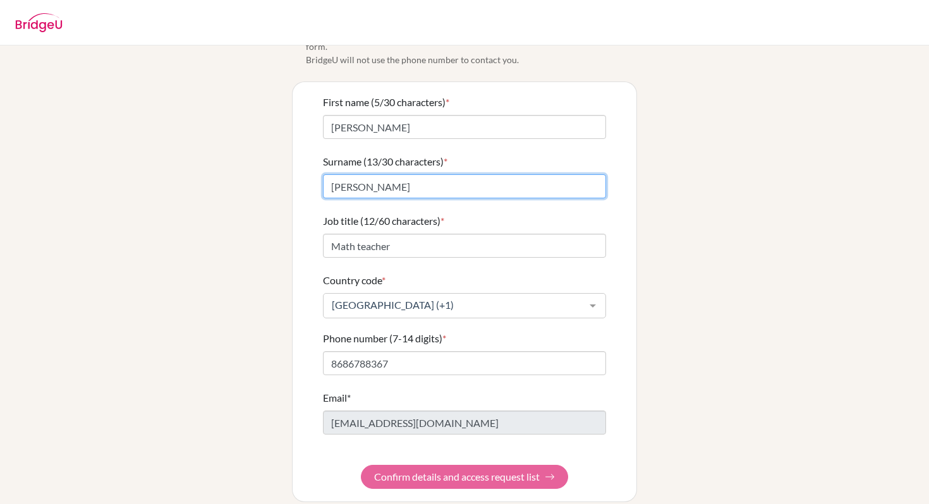
click at [372, 174] on input "Johnson-Penco" at bounding box center [464, 186] width 283 height 24
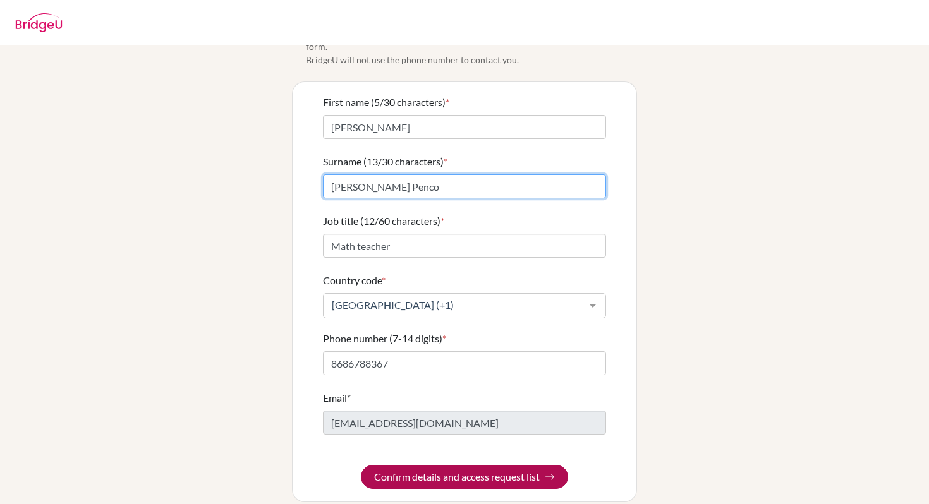
type input "Johnson Penco"
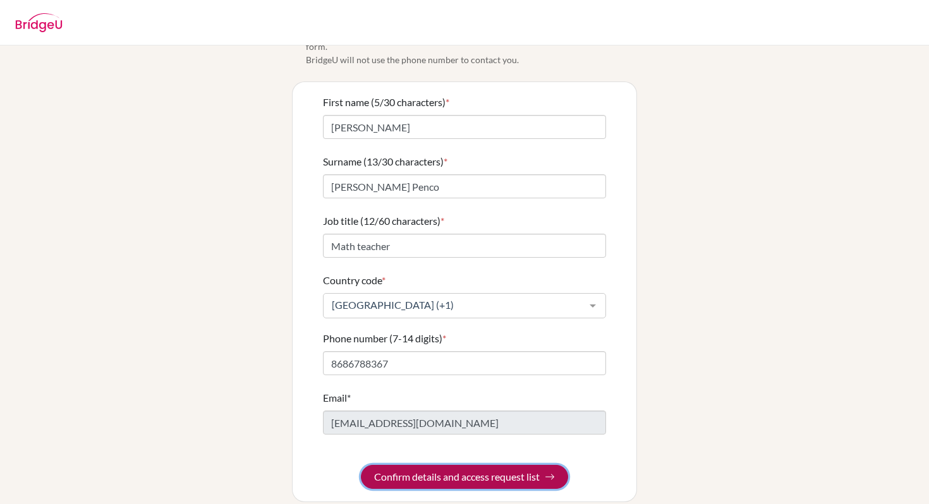
click at [402, 469] on button "Confirm details and access request list" at bounding box center [464, 477] width 207 height 24
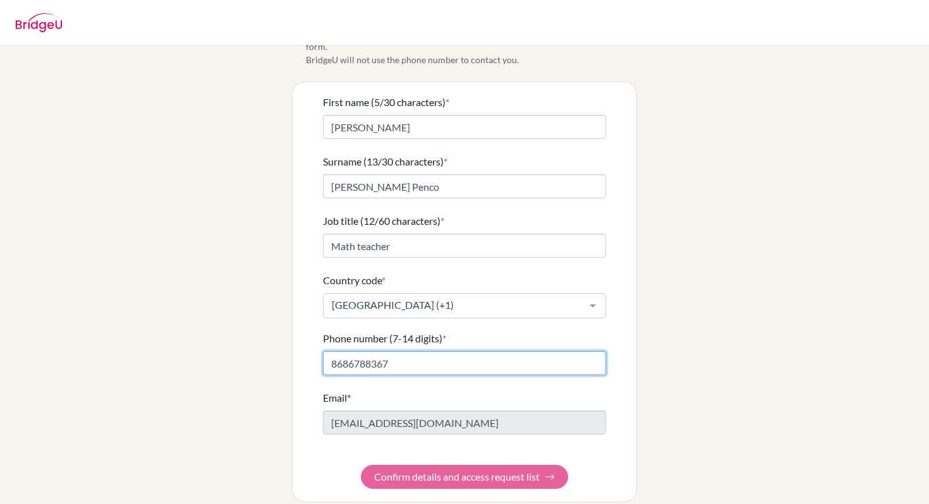
click at [350, 353] on input "8686788367" at bounding box center [464, 363] width 283 height 24
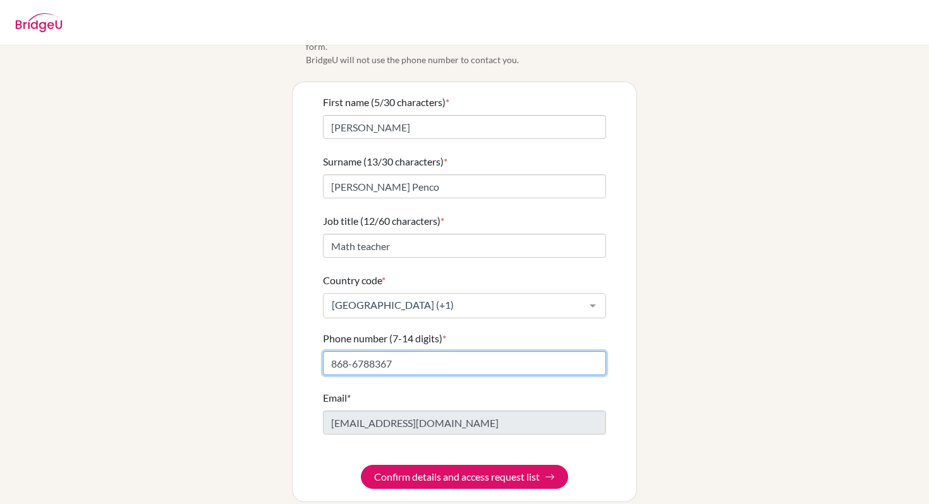
click at [370, 351] on input "868-6788367" at bounding box center [464, 363] width 283 height 24
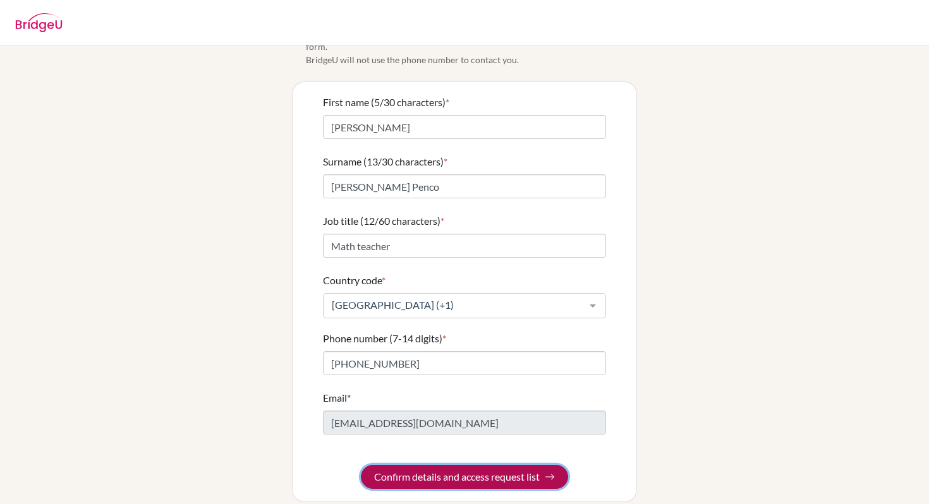
click at [380, 467] on button "Confirm details and access request list" at bounding box center [464, 477] width 207 height 24
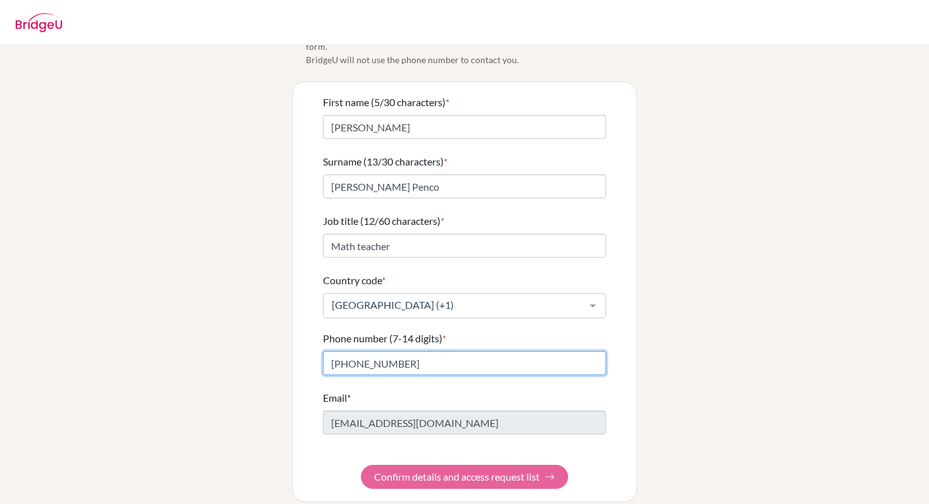
click at [374, 351] on input "868-678-8367" at bounding box center [464, 363] width 283 height 24
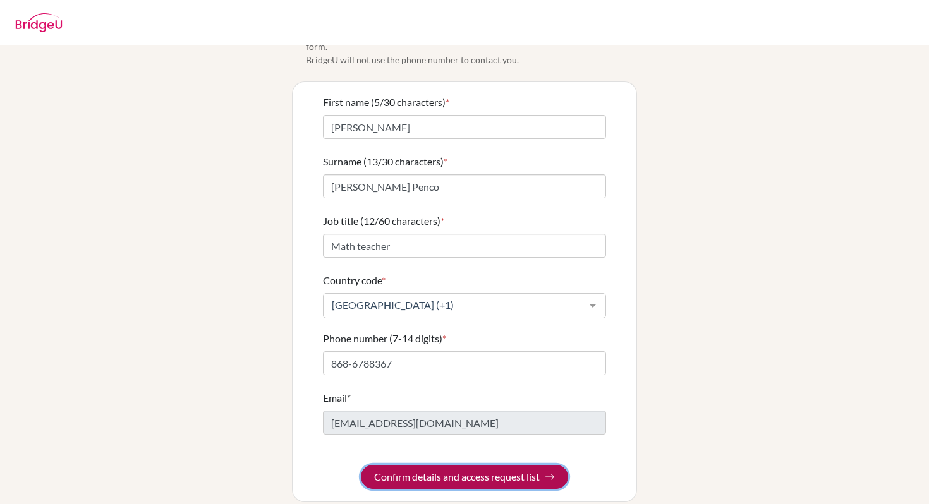
click at [379, 465] on button "Confirm details and access request list" at bounding box center [464, 477] width 207 height 24
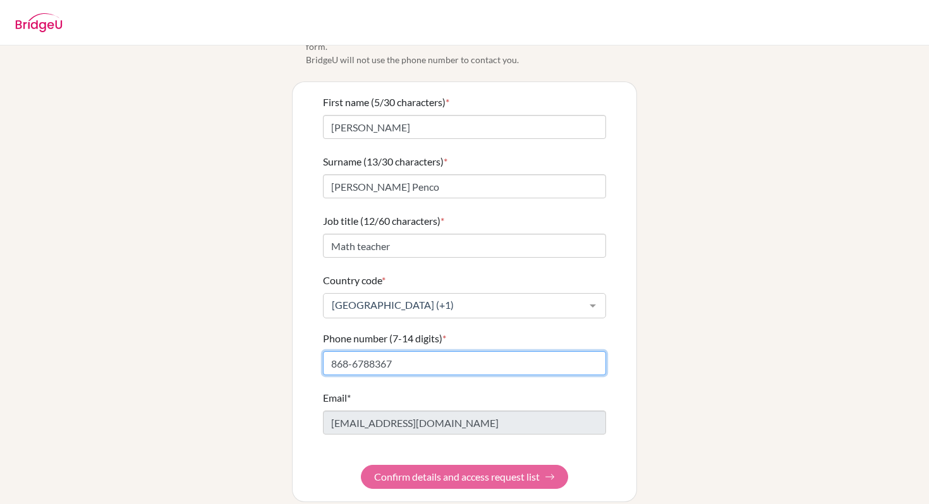
click at [354, 352] on input "868-6788367" at bounding box center [464, 363] width 283 height 24
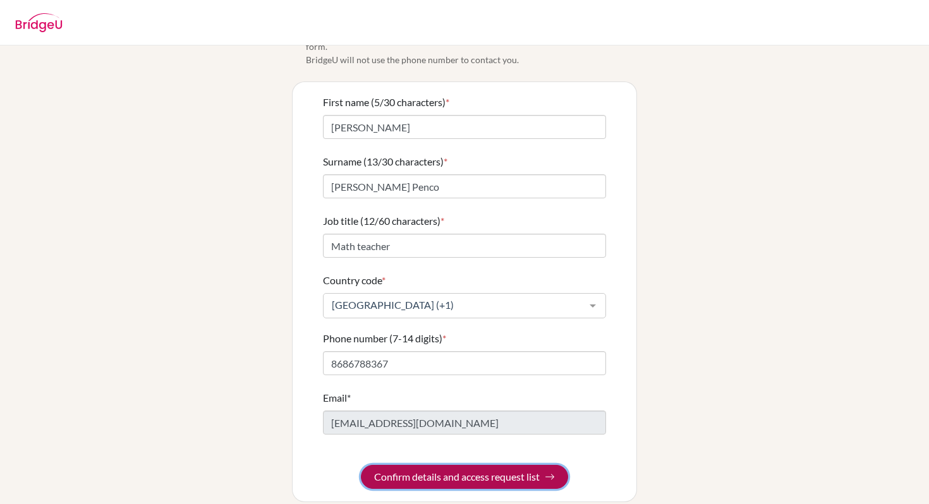
click at [379, 470] on button "Confirm details and access request list" at bounding box center [464, 477] width 207 height 24
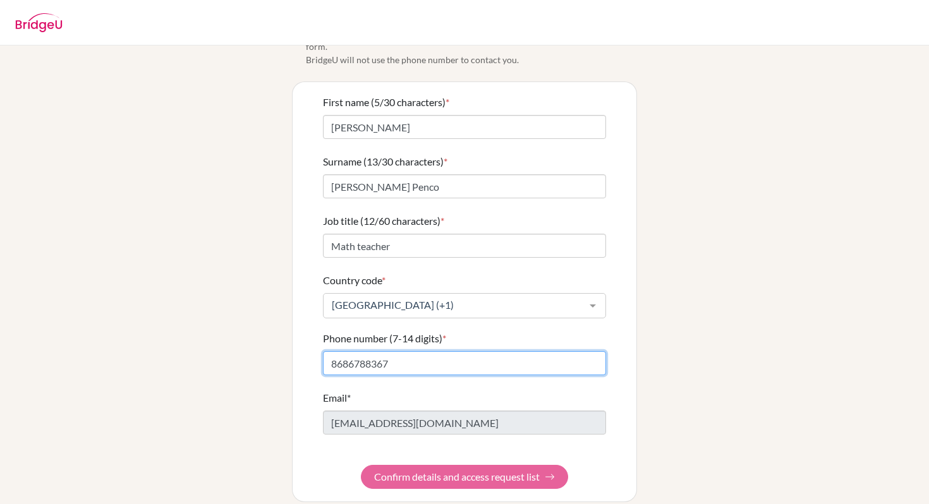
click at [455, 358] on input "8686788367" at bounding box center [464, 363] width 283 height 24
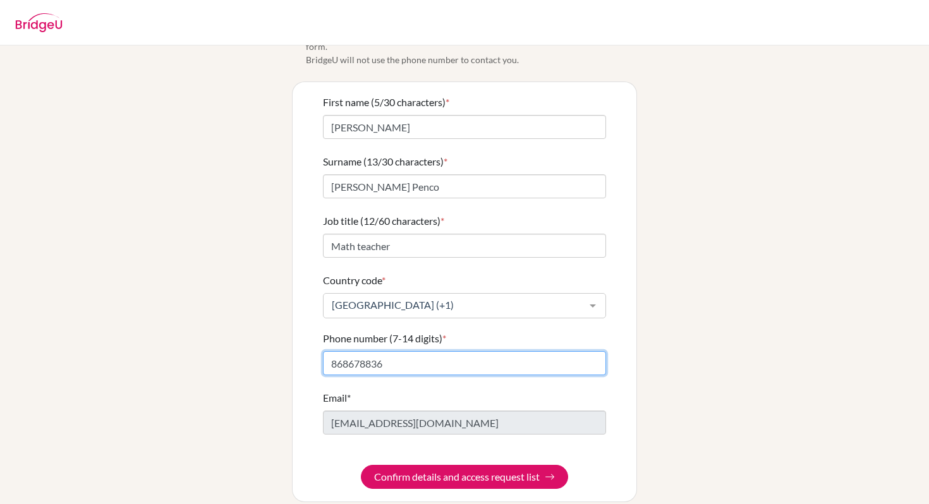
type input "8686788367"
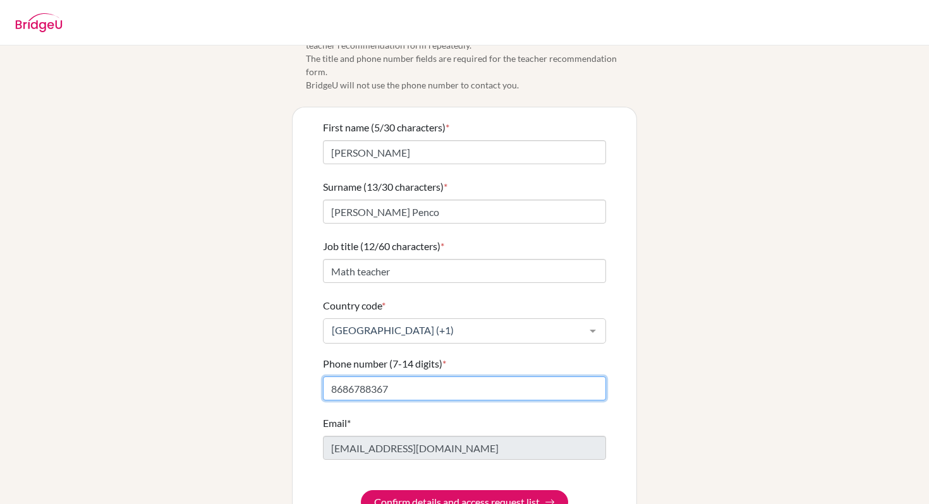
scroll to position [35, 0]
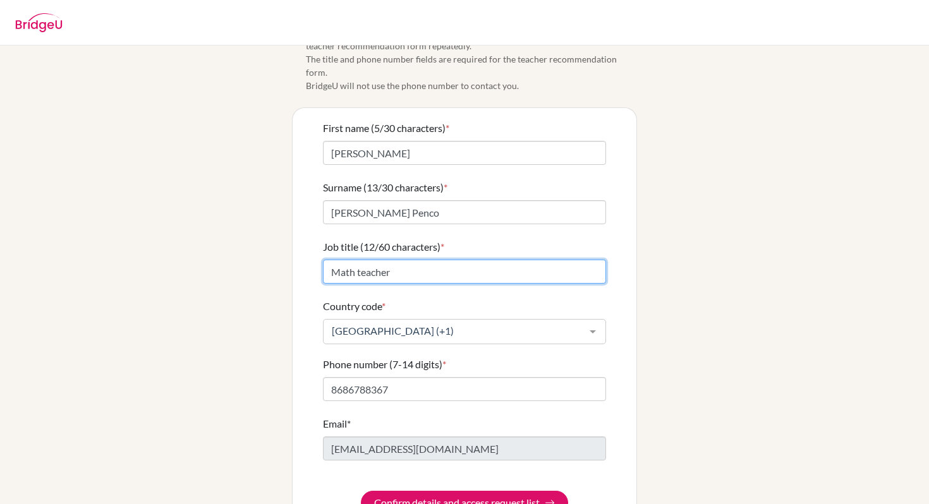
click at [334, 262] on input "Math teacher" at bounding box center [464, 272] width 283 height 24
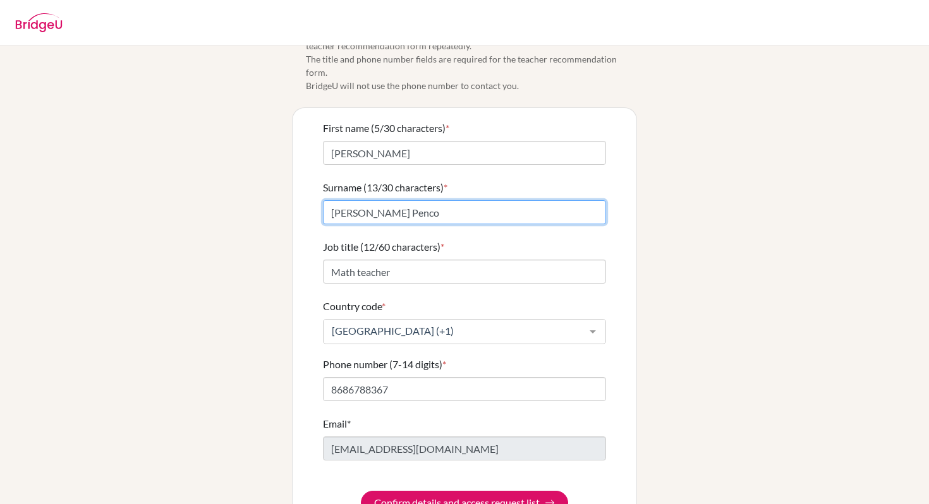
click at [427, 201] on input "Johnson Penco" at bounding box center [464, 212] width 283 height 24
click at [332, 200] on input "Johnson Penco" at bounding box center [464, 212] width 283 height 24
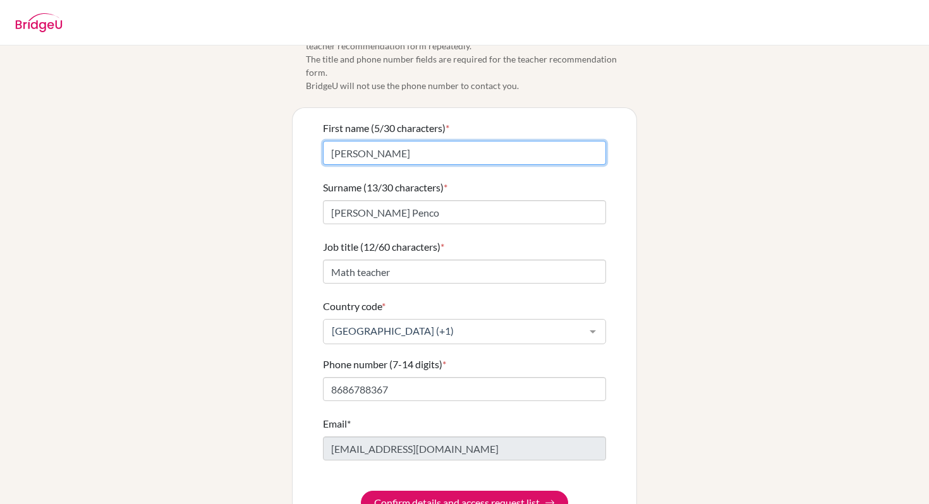
click at [467, 141] on input "[PERSON_NAME]" at bounding box center [464, 153] width 283 height 24
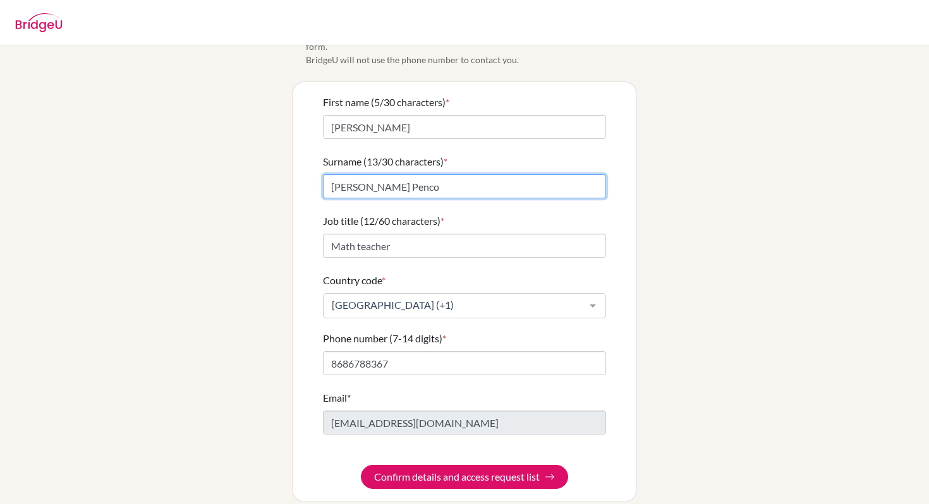
click at [417, 174] on input "Johnson Penco" at bounding box center [464, 186] width 283 height 24
type input "Johnson"
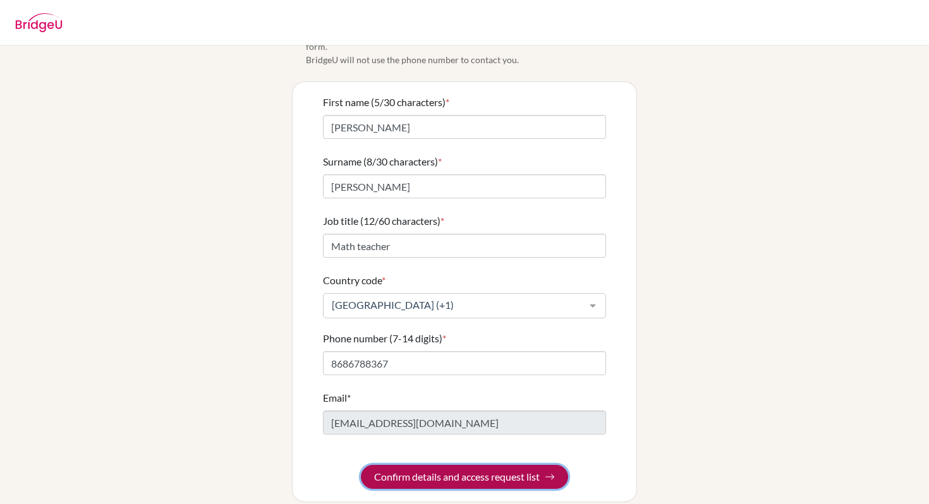
click at [458, 465] on button "Confirm details and access request list" at bounding box center [464, 477] width 207 height 24
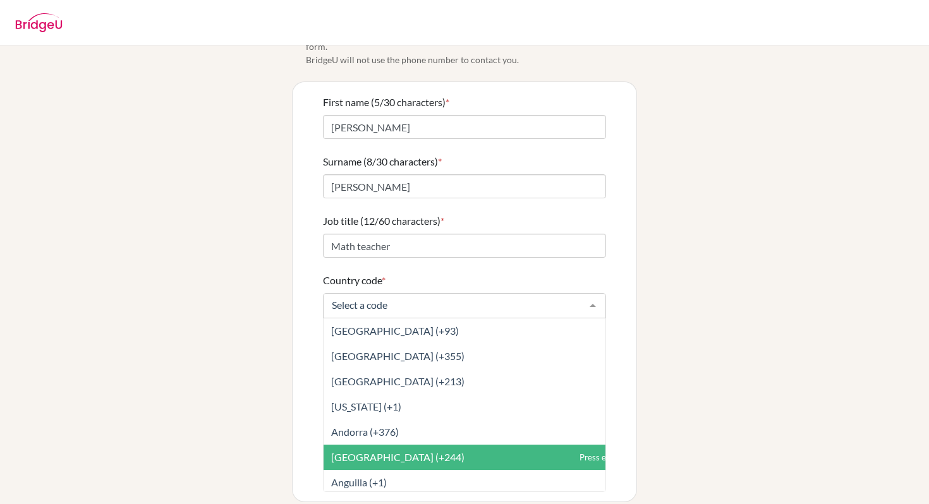
click at [592, 295] on div at bounding box center [592, 306] width 25 height 24
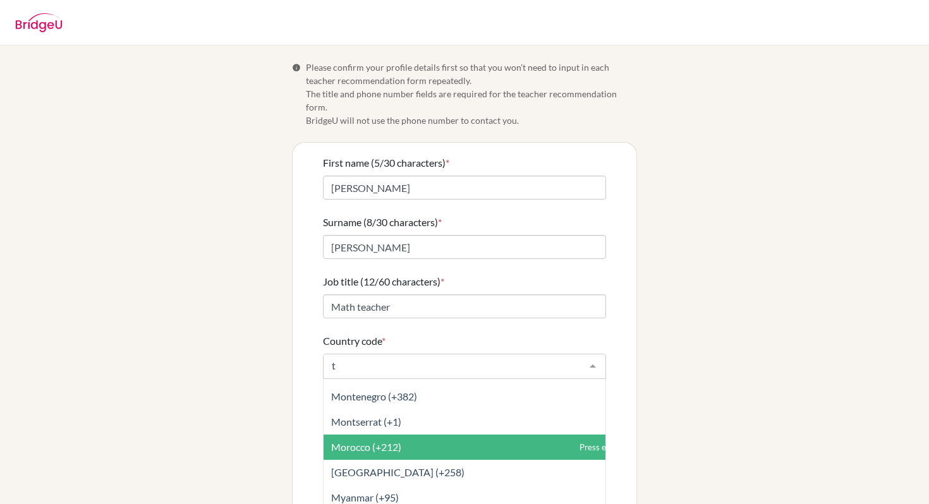
scroll to position [2128, 0]
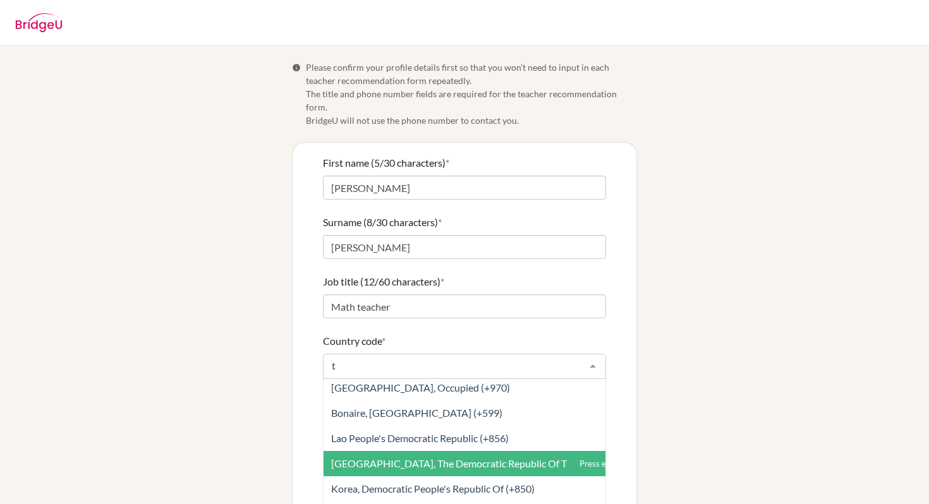
type input "tr"
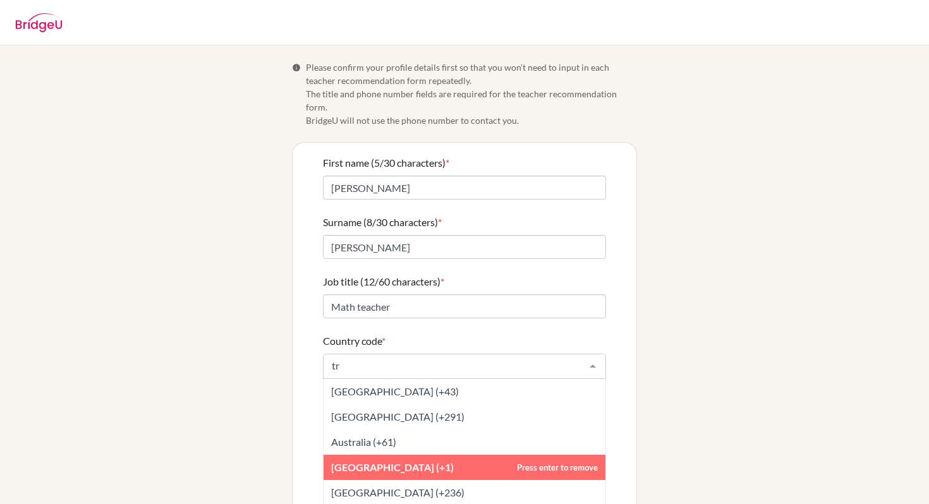
click at [471, 455] on span "Trinidad and Tobago (+1)" at bounding box center [465, 467] width 282 height 25
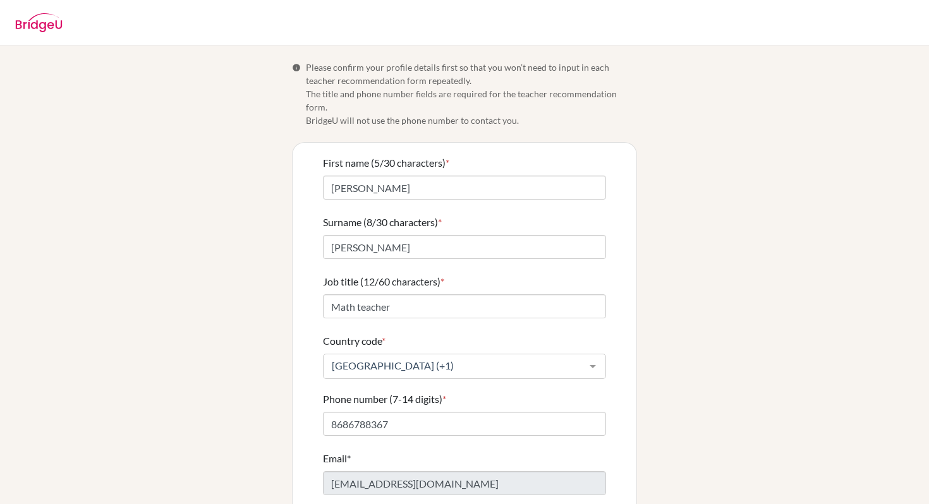
click at [590, 355] on div at bounding box center [592, 367] width 25 height 24
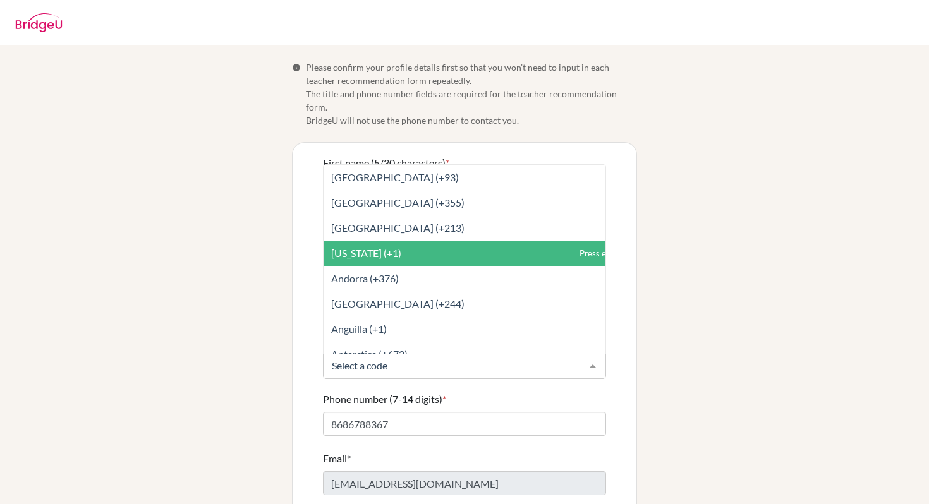
click at [559, 392] on div "Phone number (7-14 digits) * 8686788367" at bounding box center [464, 414] width 283 height 44
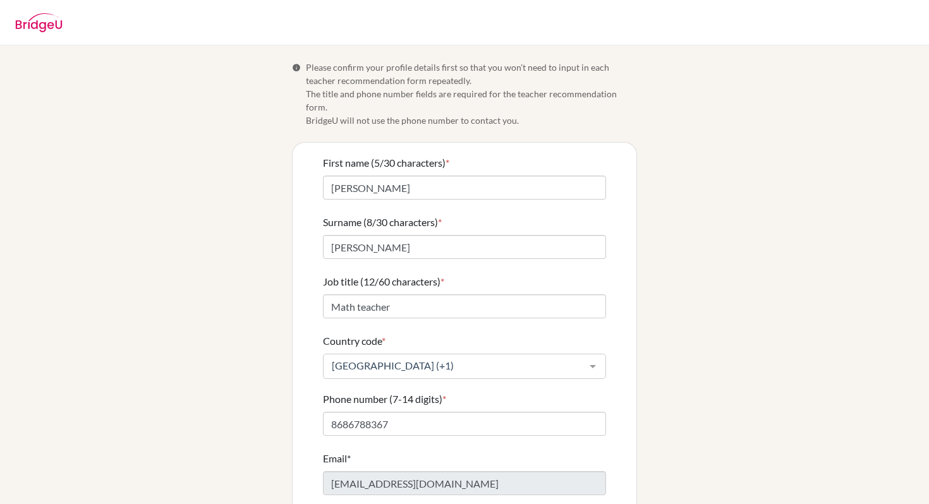
click at [506, 392] on div "Phone number (7-14 digits) * 8686788367" at bounding box center [464, 414] width 283 height 44
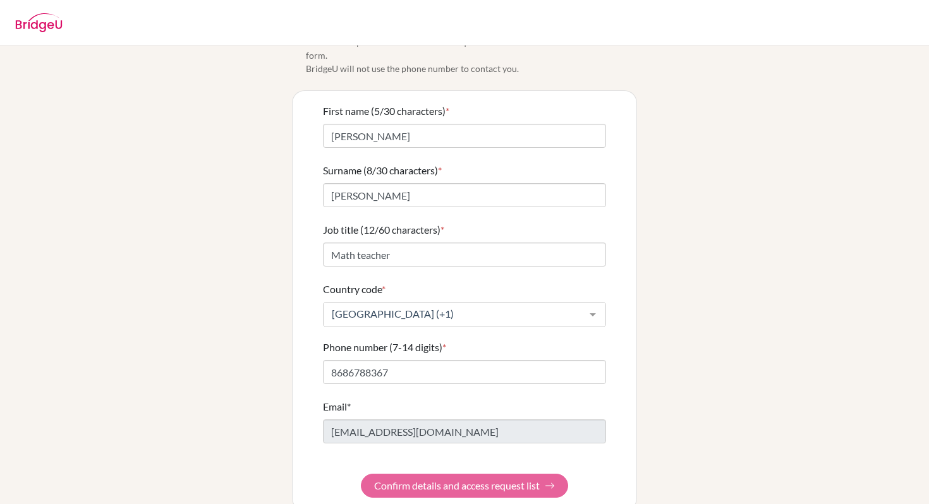
scroll to position [61, 0]
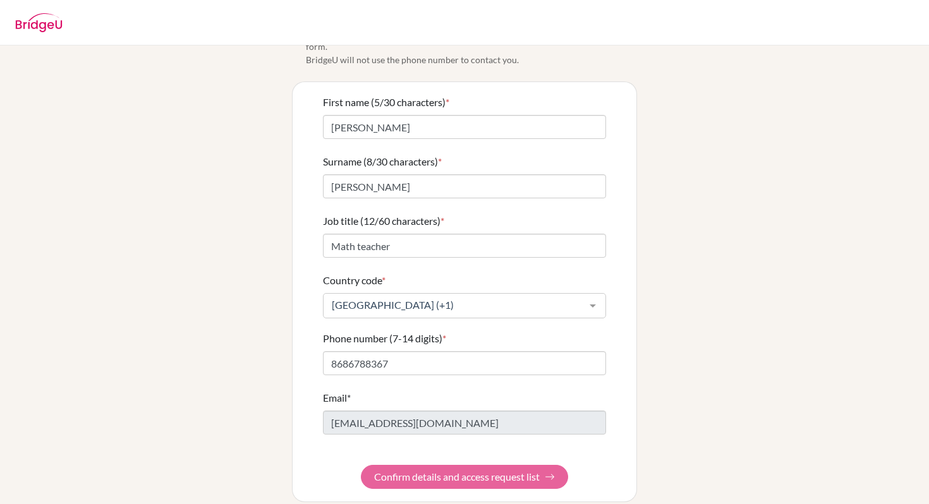
click at [438, 464] on form "First name (5/30 characters) * Kelly Surname (8/30 characters) * Johnson Job ti…" at bounding box center [464, 292] width 283 height 394
click at [393, 447] on form "First name (5/30 characters) * Kelly Surname (8/30 characters) * Johnson Job ti…" at bounding box center [464, 292] width 283 height 394
click at [373, 456] on form "First name (5/30 characters) * Kelly Surname (8/30 characters) * Johnson Job ti…" at bounding box center [464, 292] width 283 height 394
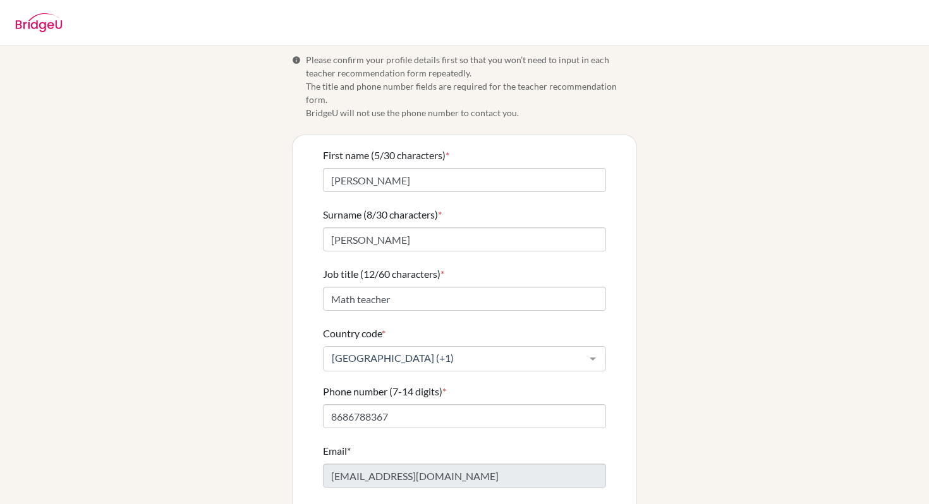
scroll to position [0, 0]
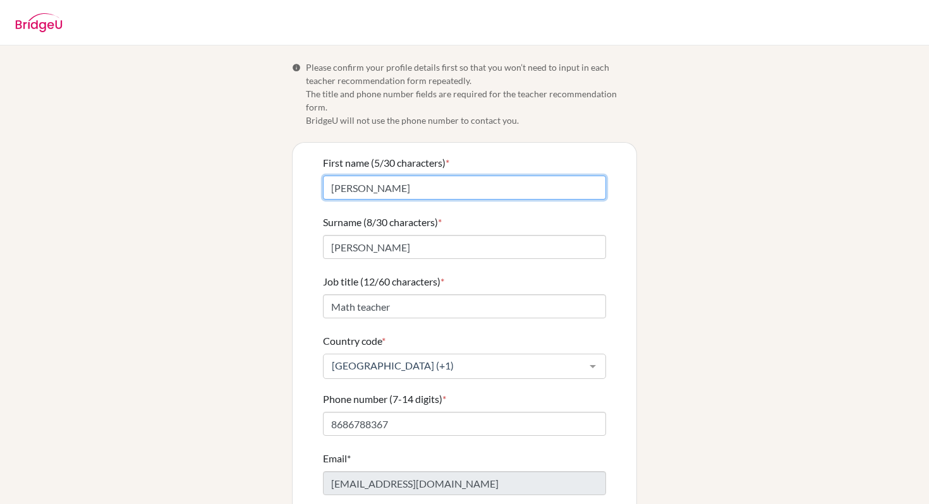
click at [418, 176] on input "[PERSON_NAME]" at bounding box center [464, 188] width 283 height 24
click at [350, 176] on input "[PERSON_NAME]" at bounding box center [464, 188] width 283 height 24
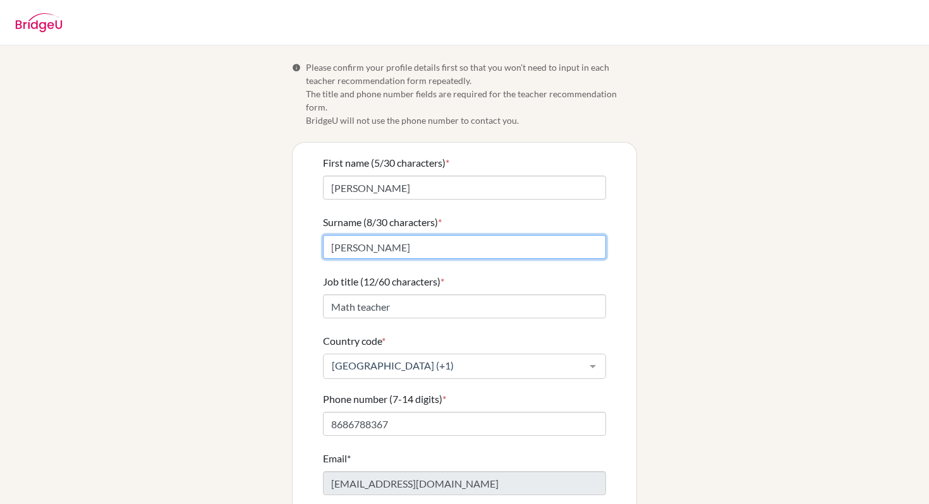
click at [382, 241] on input "Johnson" at bounding box center [464, 247] width 283 height 24
type input "Johnson-Penco"
click at [467, 254] on form "First name (5/30 characters) * Kelly Surname (13/30 characters) * Johnson-Penco…" at bounding box center [464, 352] width 283 height 394
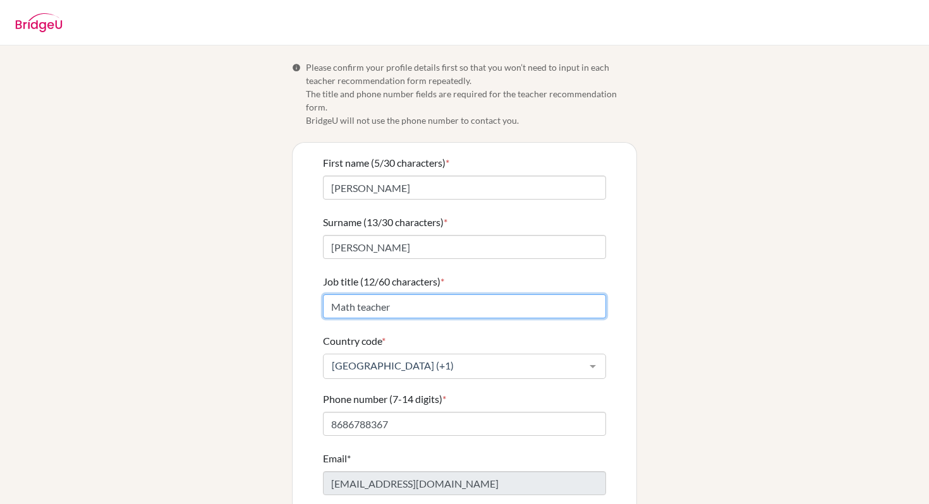
click at [458, 298] on input "Math teacher" at bounding box center [464, 307] width 283 height 24
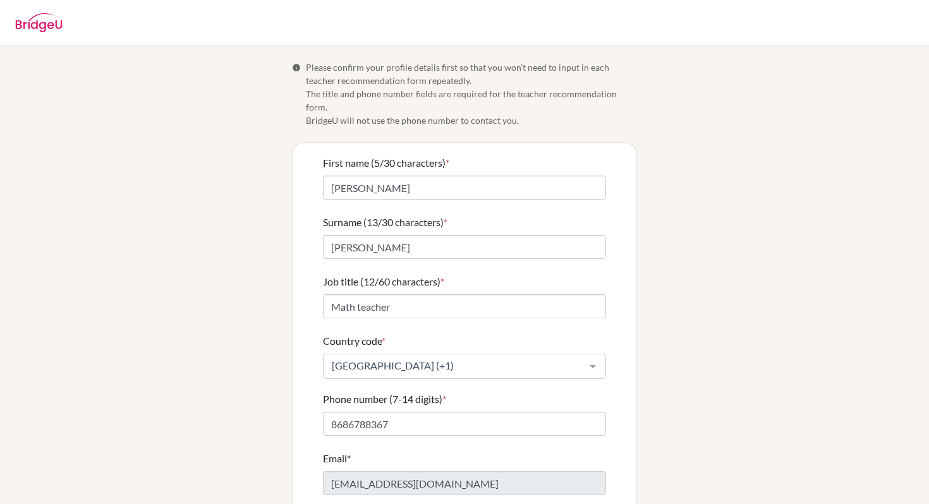
click at [456, 334] on div "Country code * Trinidad and Tobago (+1) Afghanistan (+93) Albania (+355) Algeri…" at bounding box center [464, 357] width 283 height 46
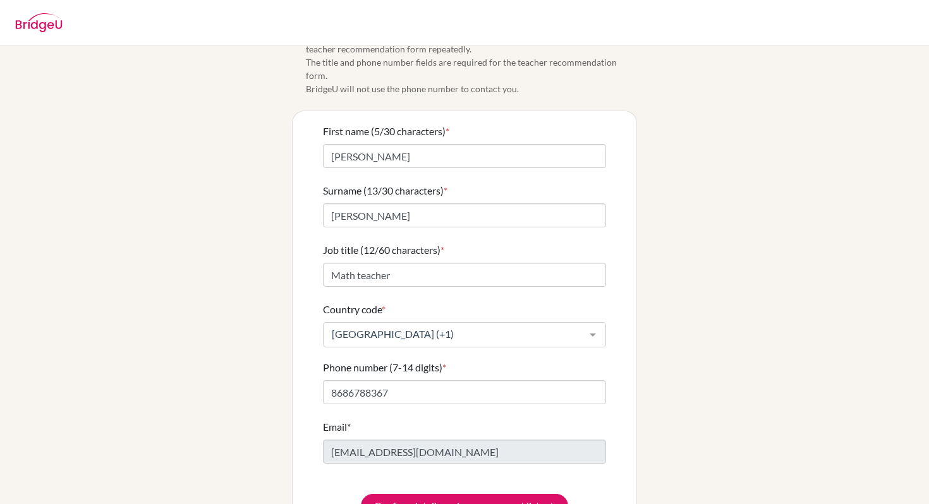
scroll to position [38, 0]
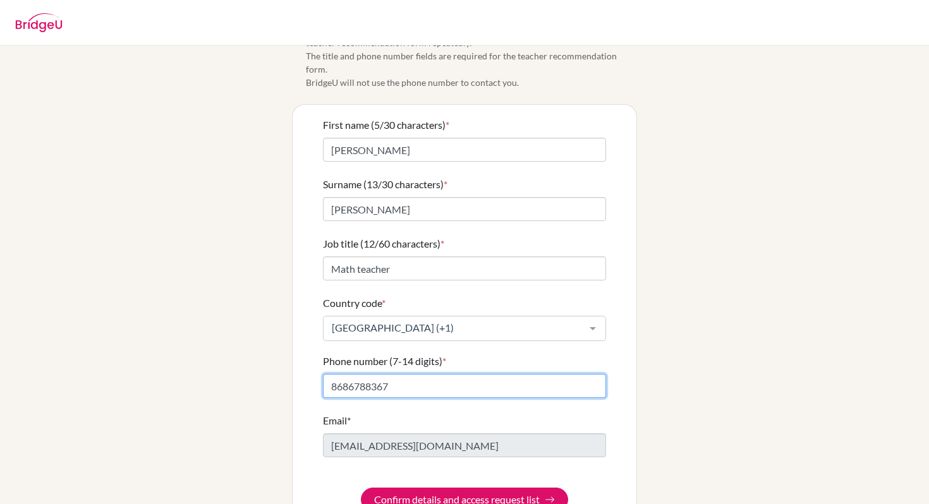
click at [452, 374] on input "8686788367" at bounding box center [464, 386] width 283 height 24
click at [350, 374] on input "8686788367" at bounding box center [464, 386] width 283 height 24
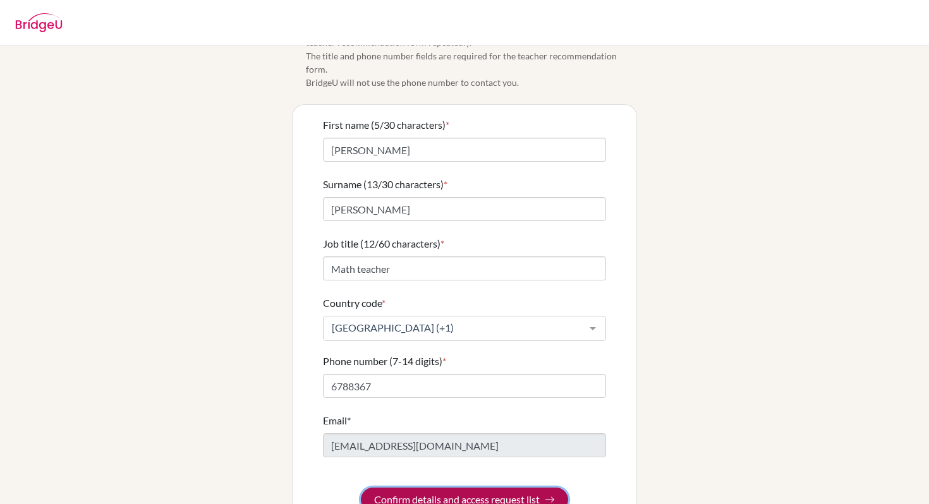
click at [398, 489] on button "Confirm details and access request list" at bounding box center [464, 500] width 207 height 24
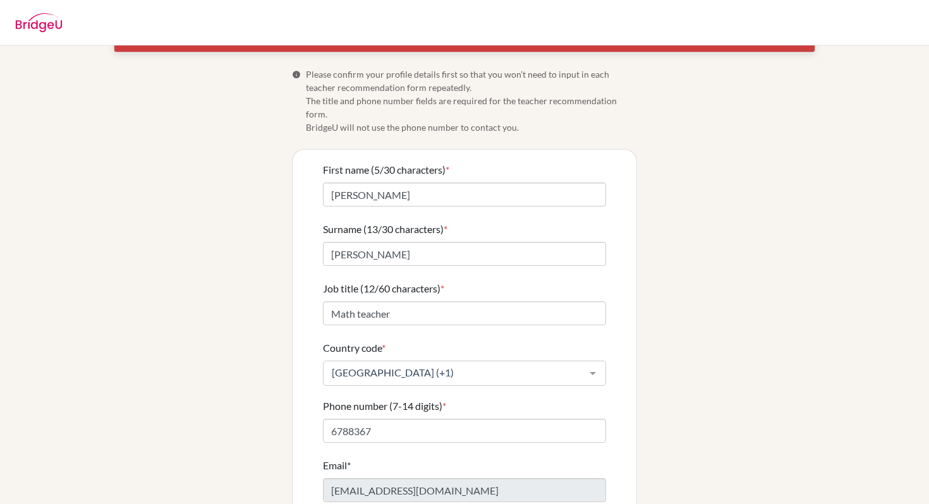
scroll to position [83, 0]
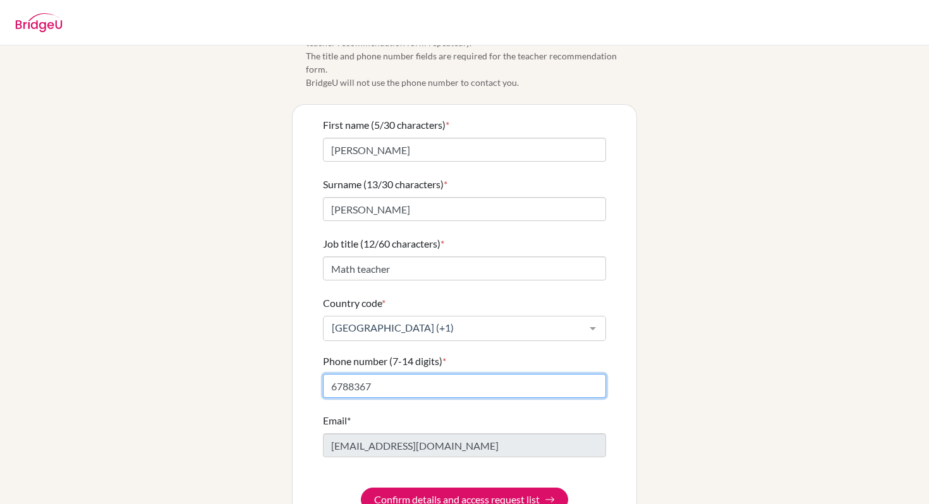
click at [351, 374] on input "6788367" at bounding box center [464, 386] width 283 height 24
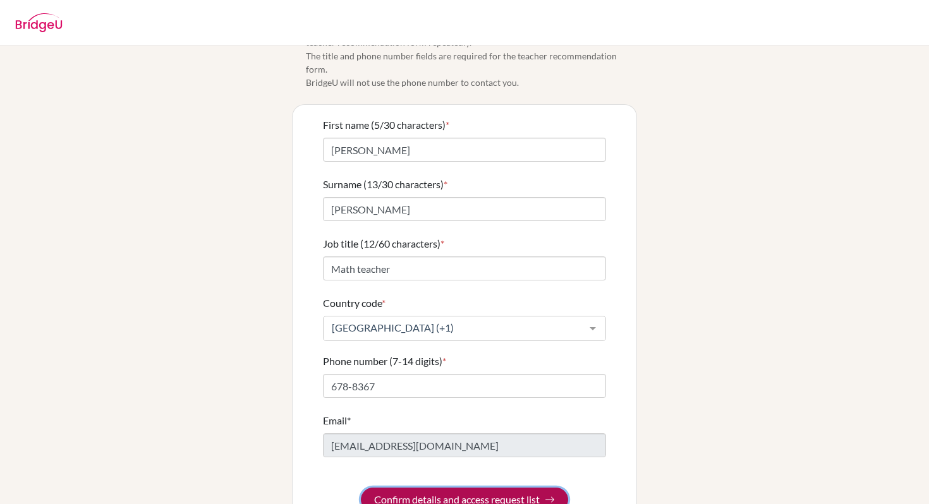
click at [401, 488] on button "Confirm details and access request list" at bounding box center [464, 500] width 207 height 24
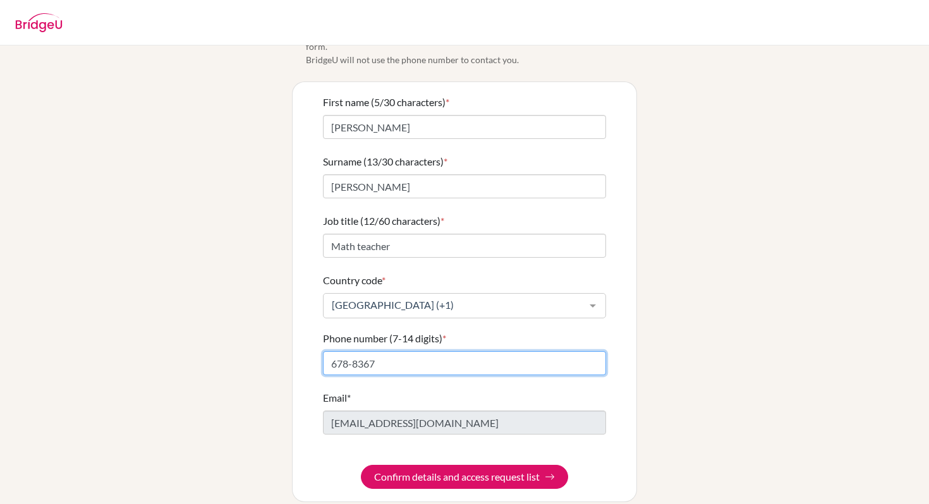
click at [351, 351] on input "678-8367" at bounding box center [464, 363] width 283 height 24
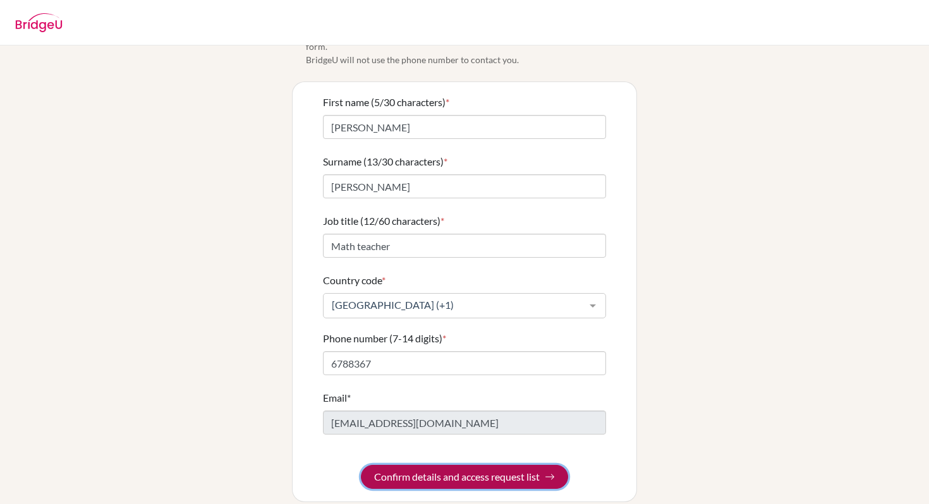
click at [430, 465] on button "Confirm details and access request list" at bounding box center [464, 477] width 207 height 24
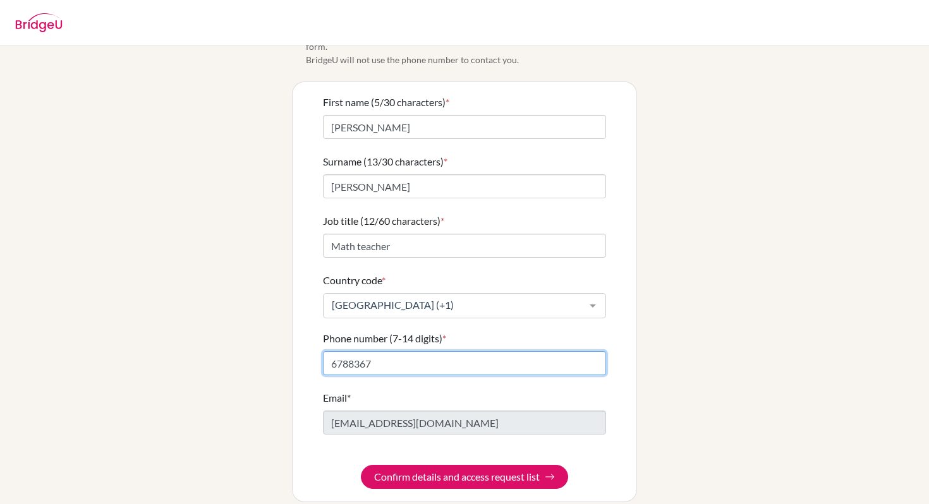
click at [336, 356] on input "6788367" at bounding box center [464, 363] width 283 height 24
click at [331, 351] on input "6788367" at bounding box center [464, 363] width 283 height 24
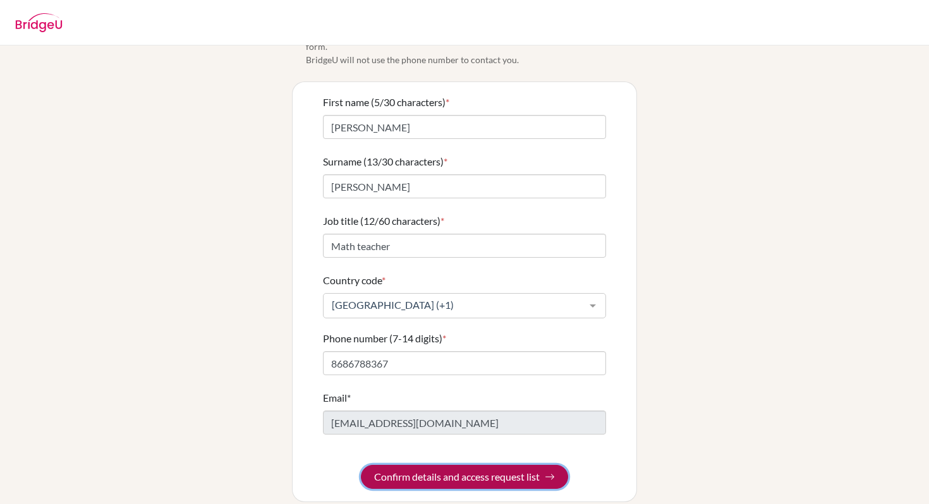
click at [409, 465] on button "Confirm details and access request list" at bounding box center [464, 477] width 207 height 24
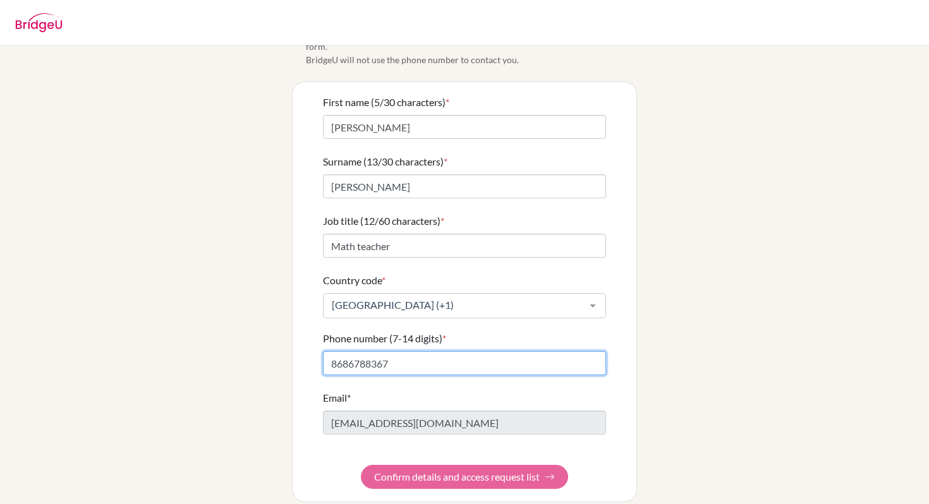
click at [348, 353] on input "8686788367" at bounding box center [464, 363] width 283 height 24
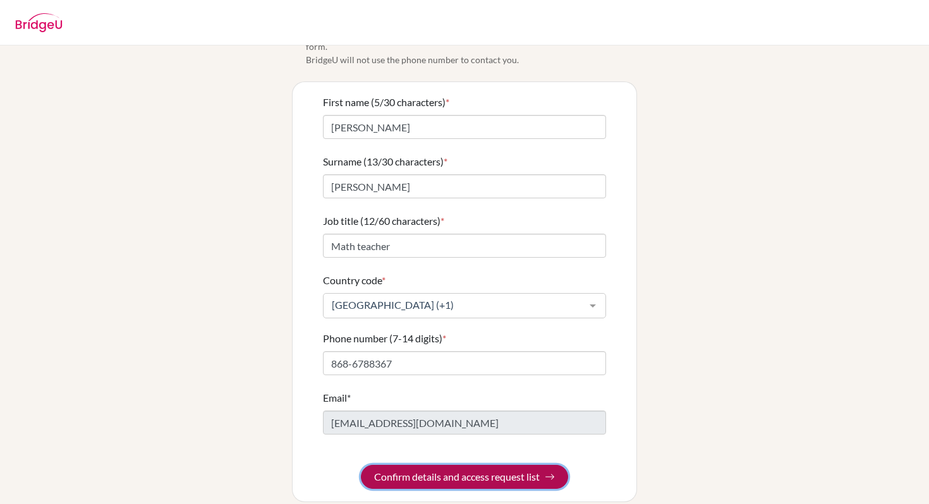
click at [394, 465] on button "Confirm details and access request list" at bounding box center [464, 477] width 207 height 24
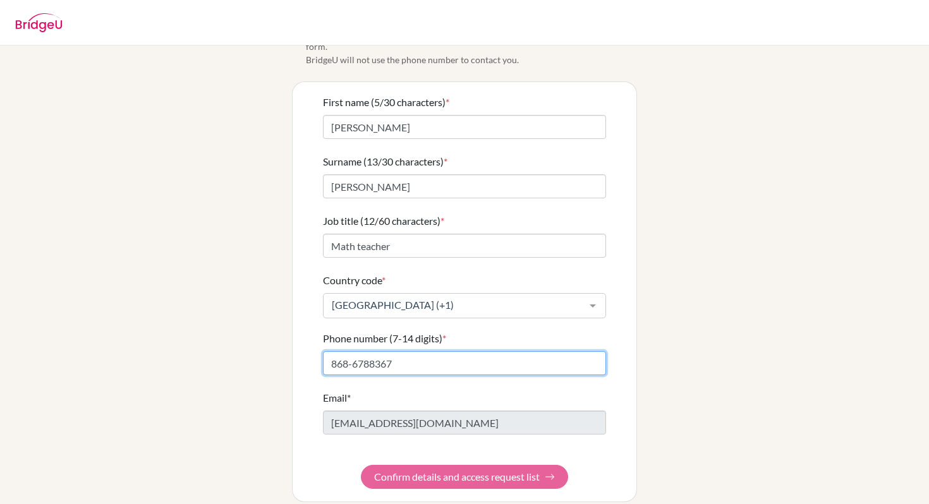
click at [371, 351] on input "868-6788367" at bounding box center [464, 363] width 283 height 24
click at [423, 469] on form "First name (5/30 characters) * Kelly Surname (13/30 characters) * Johnson-Penco…" at bounding box center [464, 292] width 283 height 394
click at [372, 351] on input "868-6788367" at bounding box center [464, 363] width 283 height 24
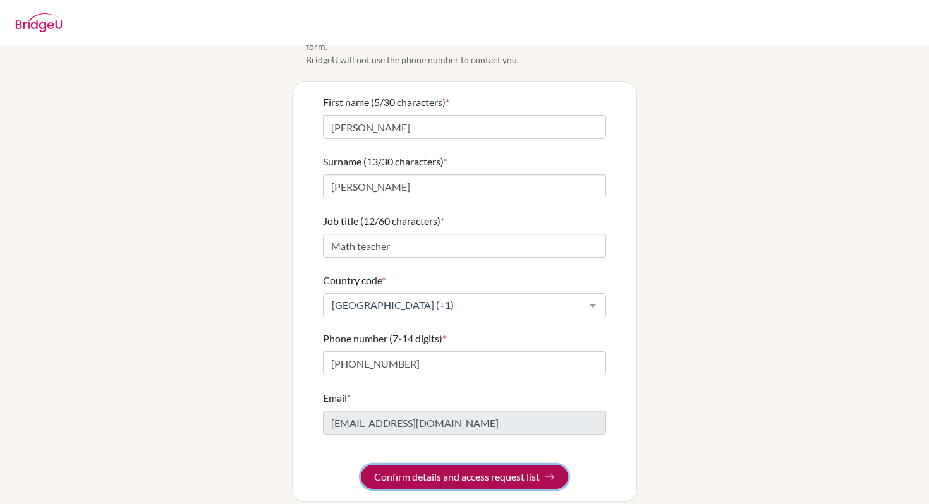
click at [384, 470] on button "Confirm details and access request list" at bounding box center [464, 477] width 207 height 24
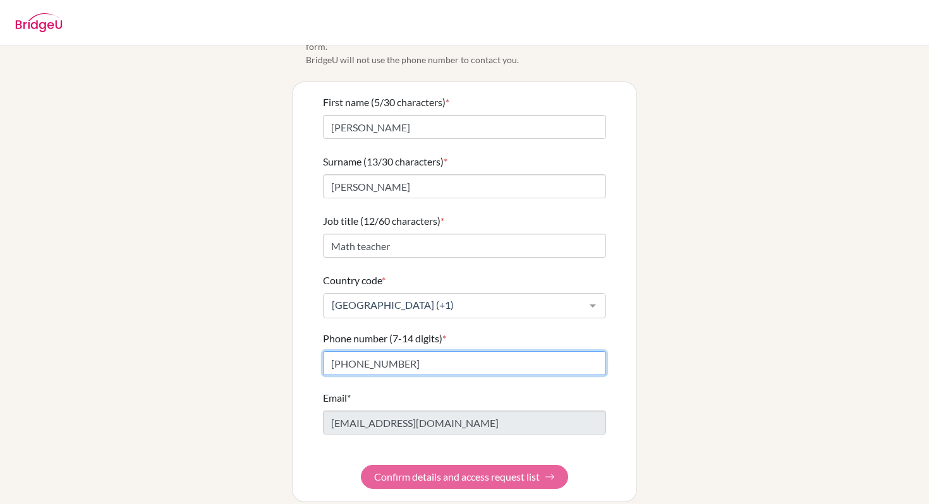
click at [330, 351] on input "868-678-8367" at bounding box center [464, 363] width 283 height 24
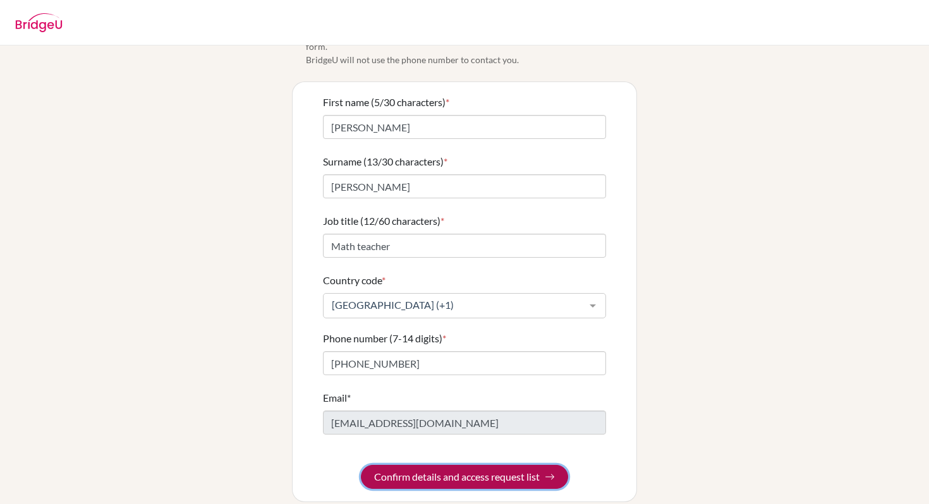
click at [406, 465] on button "Confirm details and access request list" at bounding box center [464, 477] width 207 height 24
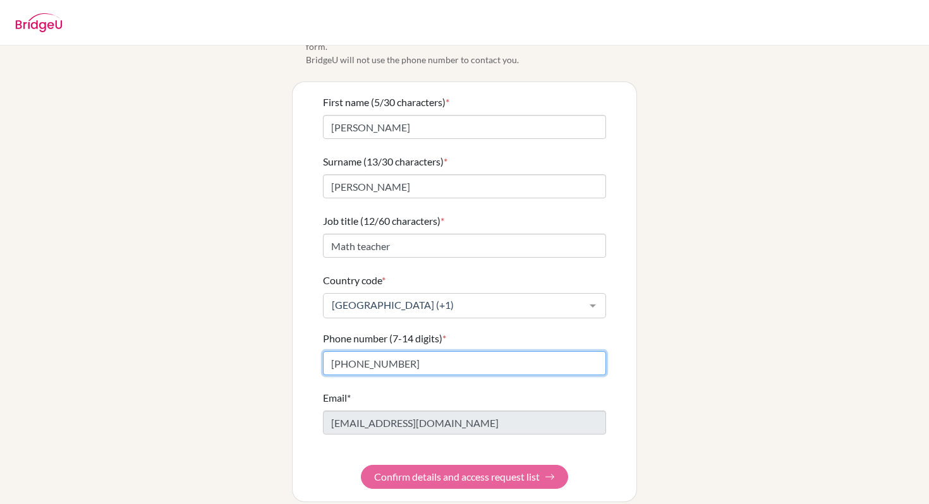
click at [341, 351] on input "1-868-678-8367" at bounding box center [464, 363] width 283 height 24
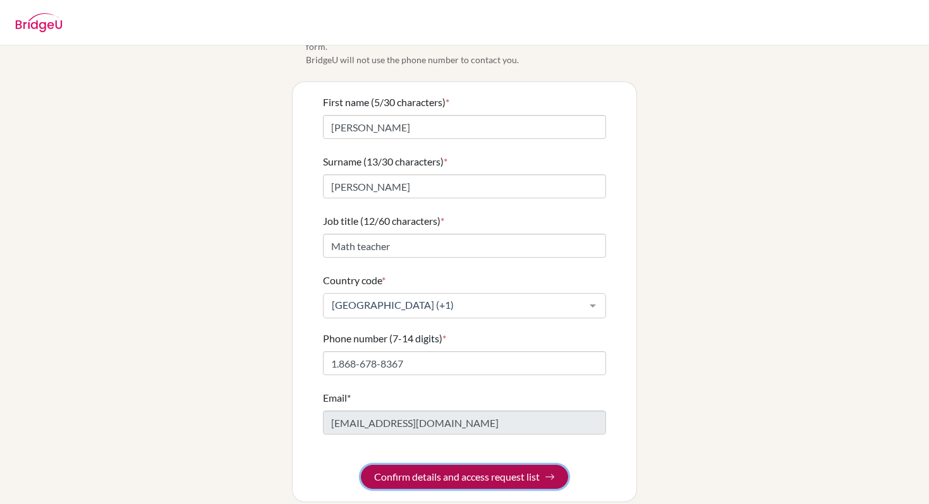
click at [409, 465] on button "Confirm details and access request list" at bounding box center [464, 477] width 207 height 24
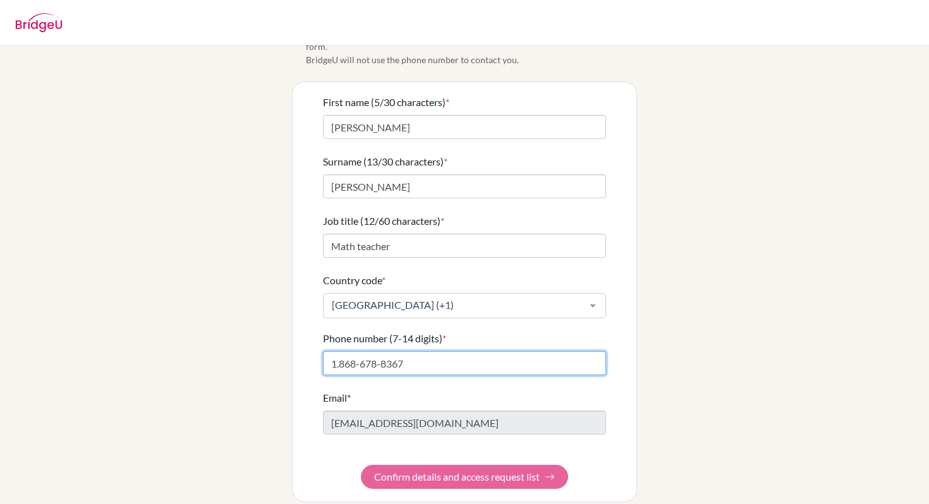
click at [339, 351] on input "1.868-678-8367" at bounding box center [464, 363] width 283 height 24
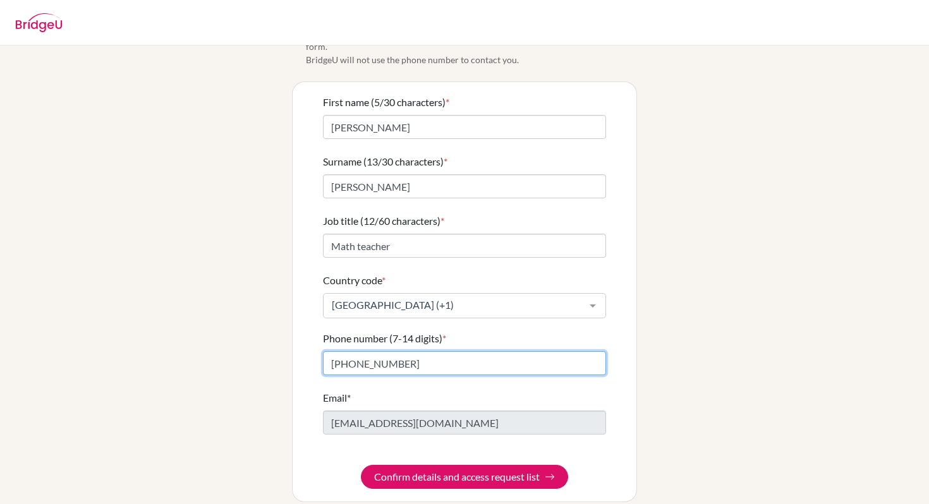
click at [359, 351] on input "1868-678-8367" at bounding box center [464, 363] width 283 height 24
click at [377, 351] on input "1868678-8367" at bounding box center [464, 363] width 283 height 24
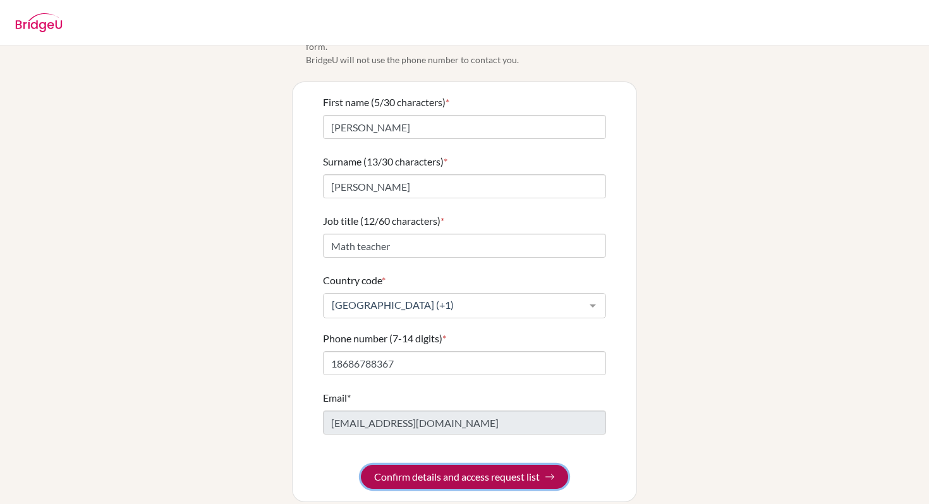
click at [400, 468] on button "Confirm details and access request list" at bounding box center [464, 477] width 207 height 24
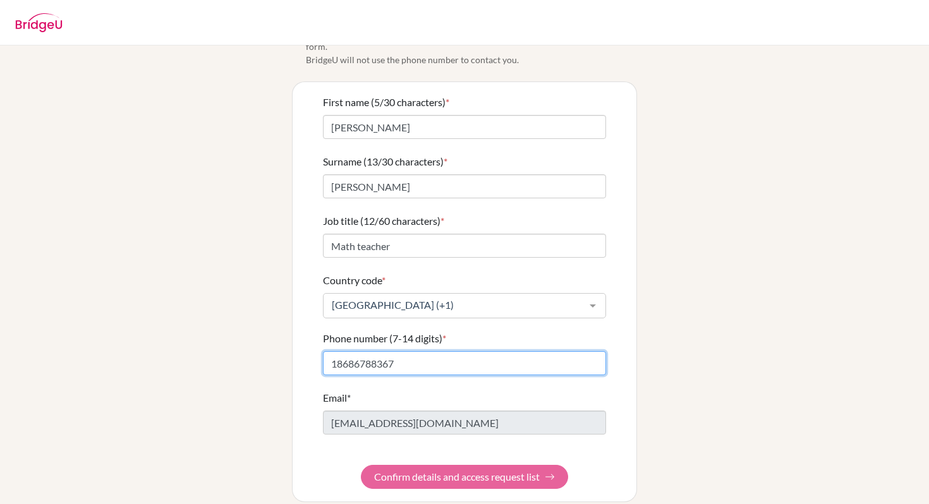
click at [337, 351] on input "18686788367" at bounding box center [464, 363] width 283 height 24
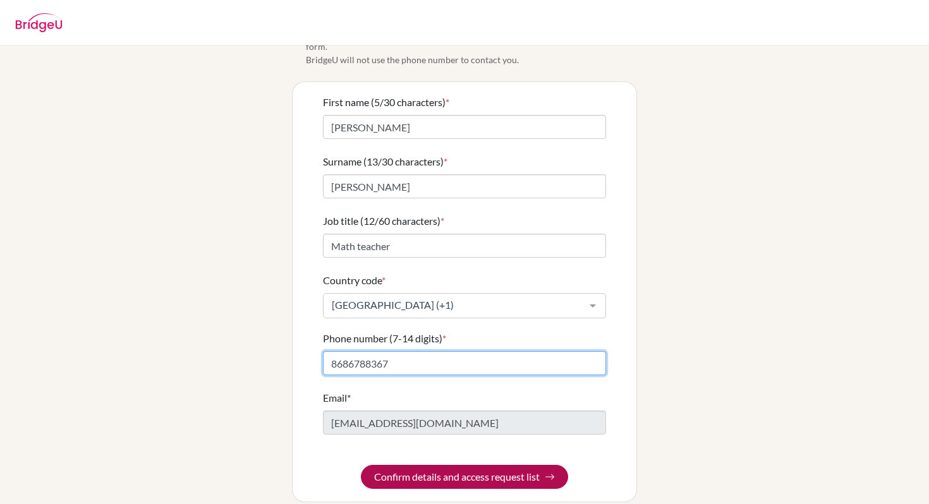
type input "8686788367"
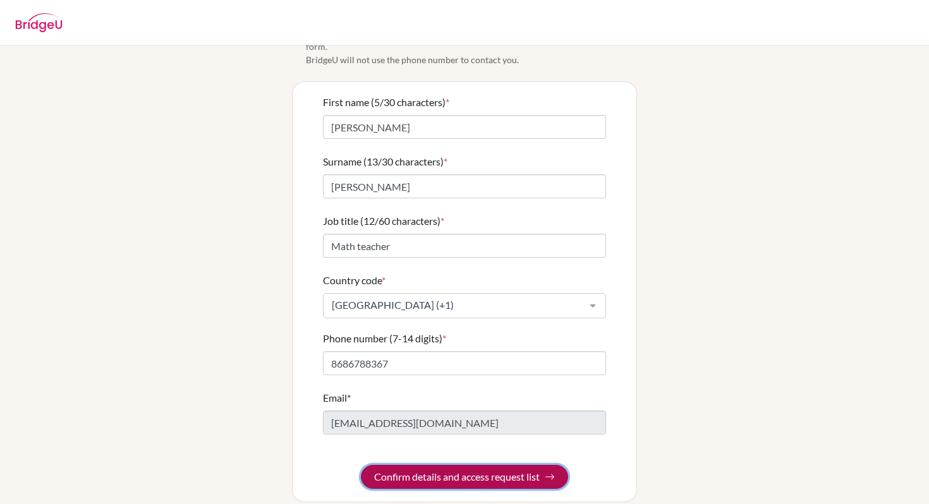
click at [395, 467] on button "Confirm details and access request list" at bounding box center [464, 477] width 207 height 24
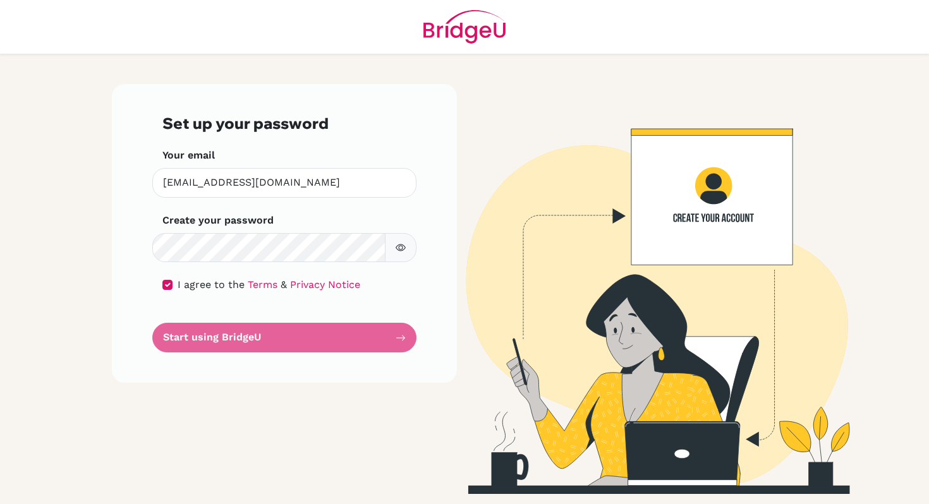
click at [277, 391] on div "Set up your password Your email kjohnson@isps.edu.tt Invalid email Create your …" at bounding box center [284, 289] width 360 height 410
click at [319, 177] on input "kjohnson@isps.edu.tt" at bounding box center [284, 183] width 264 height 30
click at [400, 248] on icon "button" at bounding box center [401, 248] width 10 height 10
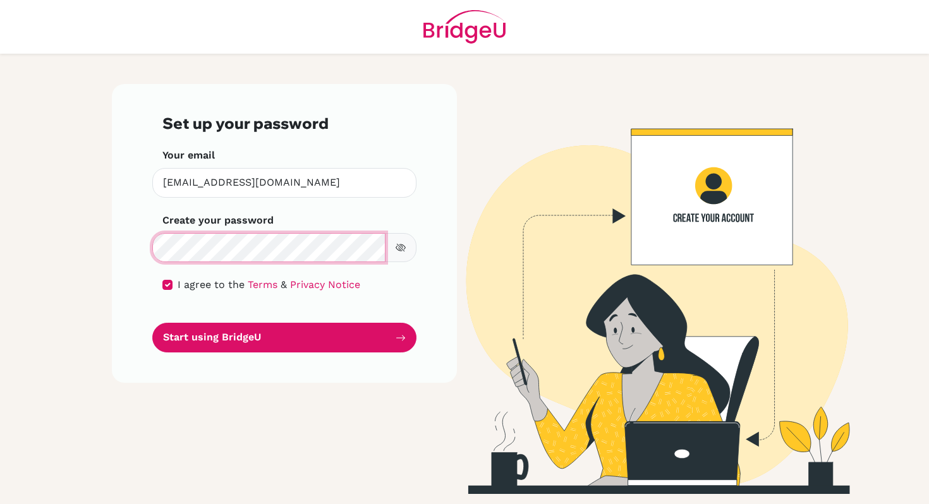
click at [152, 323] on button "Start using BridgeU" at bounding box center [284, 338] width 264 height 30
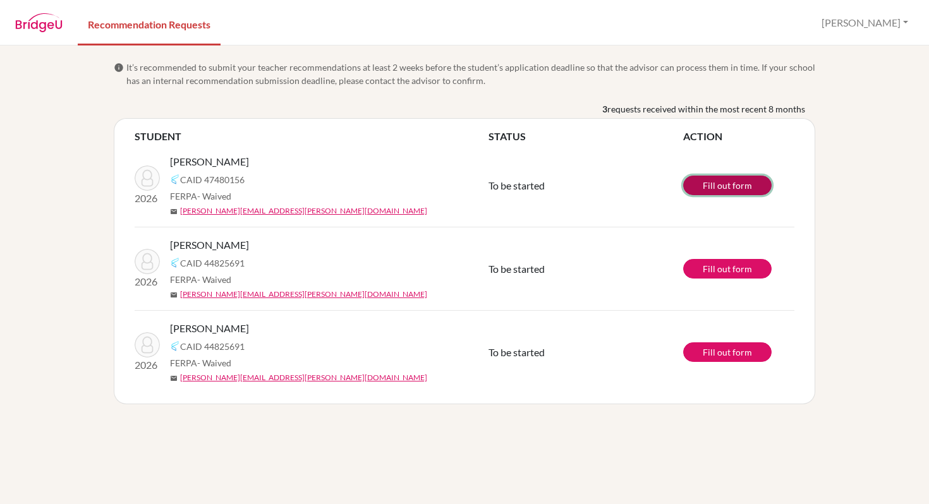
click at [731, 187] on link "Fill out form" at bounding box center [727, 186] width 88 height 20
click at [740, 269] on link "Fill out form" at bounding box center [727, 269] width 88 height 20
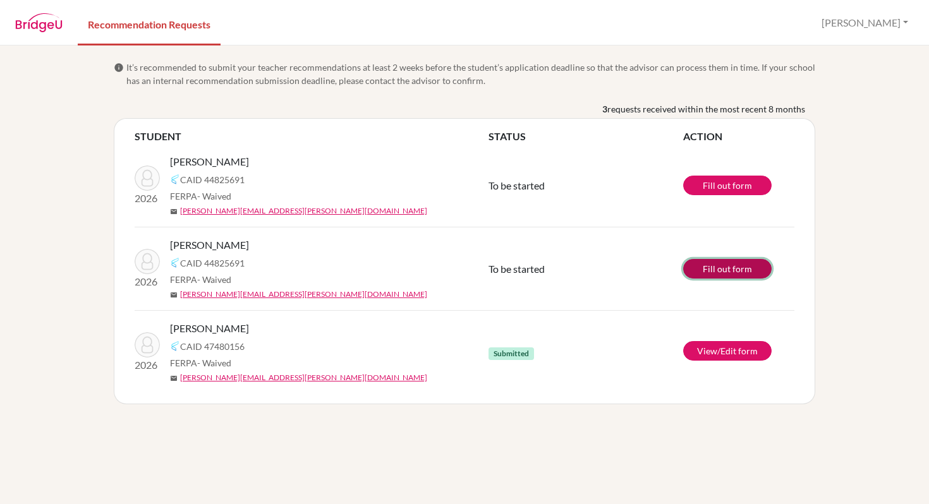
click at [717, 271] on link "Fill out form" at bounding box center [727, 269] width 88 height 20
click at [704, 183] on link "Fill out form" at bounding box center [727, 186] width 88 height 20
click at [705, 263] on link "Fill out form" at bounding box center [727, 269] width 88 height 20
